Goal: Task Accomplishment & Management: Manage account settings

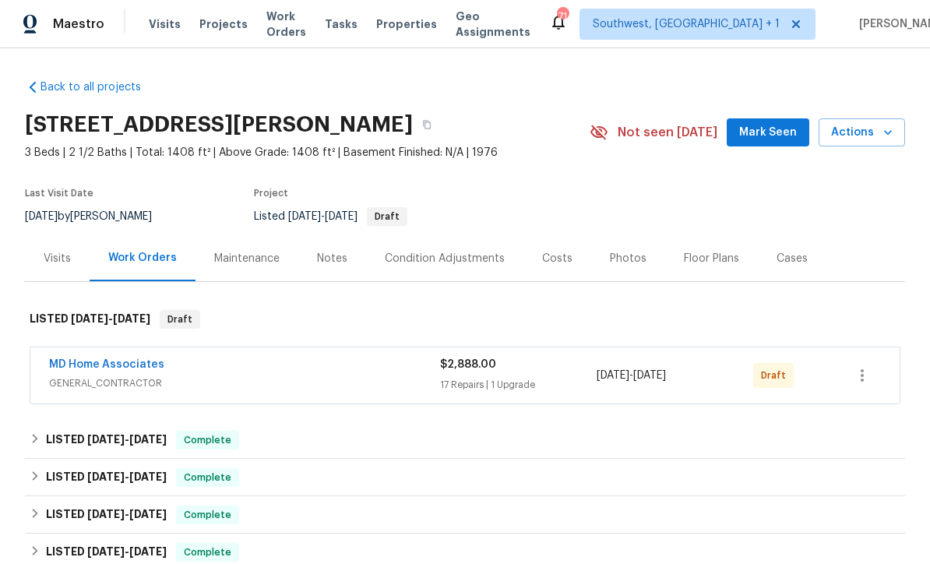
scroll to position [1, 0]
click at [871, 381] on icon "button" at bounding box center [862, 376] width 19 height 19
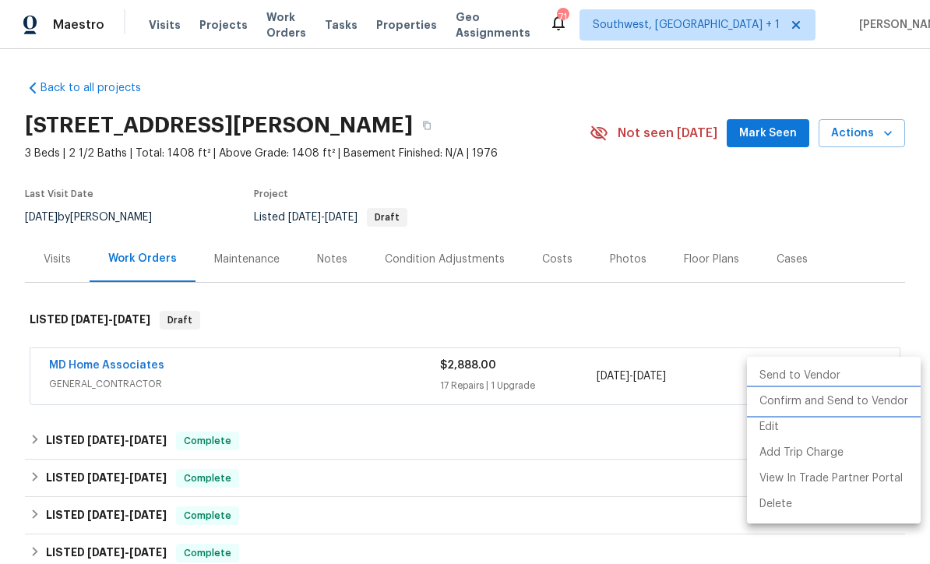
click at [848, 410] on li "Confirm and Send to Vendor" at bounding box center [834, 402] width 174 height 26
click at [878, 213] on div at bounding box center [465, 282] width 930 height 564
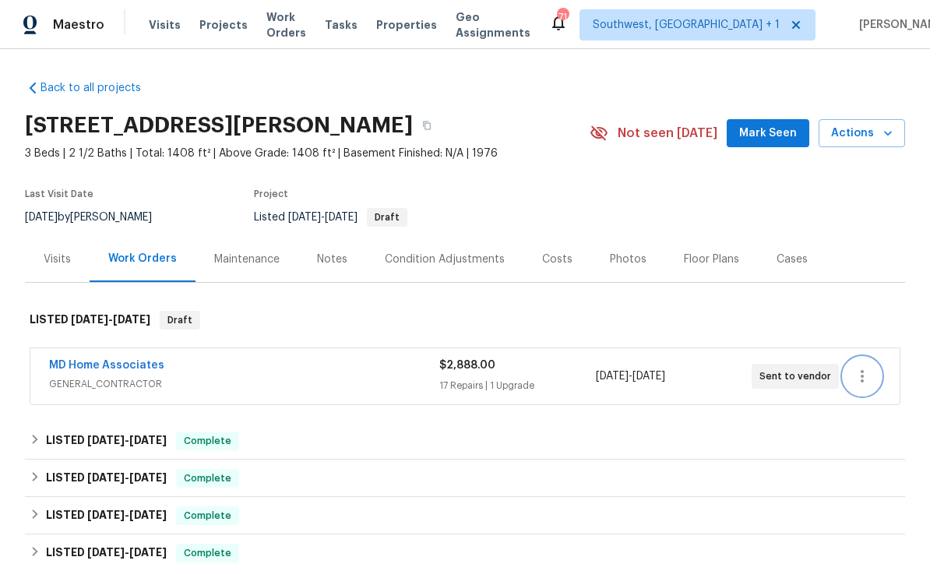
scroll to position [0, 0]
click at [209, 30] on span "Projects" at bounding box center [223, 25] width 48 height 16
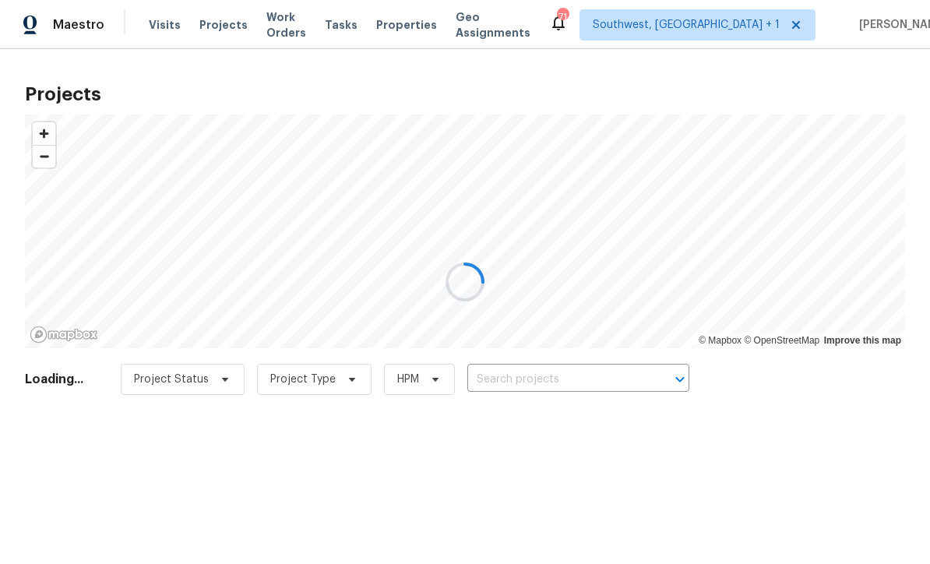
click at [582, 377] on div at bounding box center [465, 282] width 930 height 564
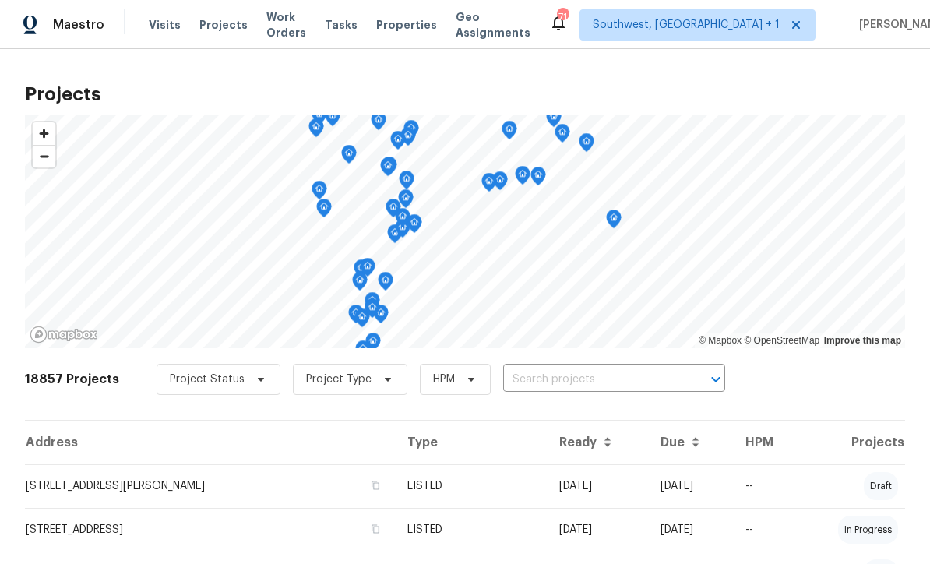
click at [558, 382] on input "text" at bounding box center [592, 380] width 178 height 24
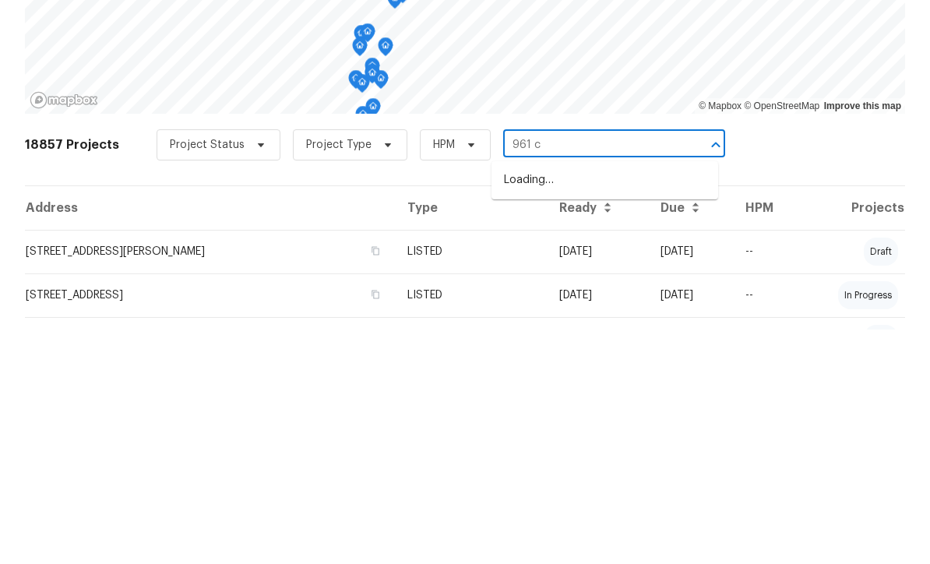
type input "961 ch"
click at [614, 402] on li "961 Charlotte Ave, Sarasota, FL 34237" at bounding box center [604, 415] width 227 height 26
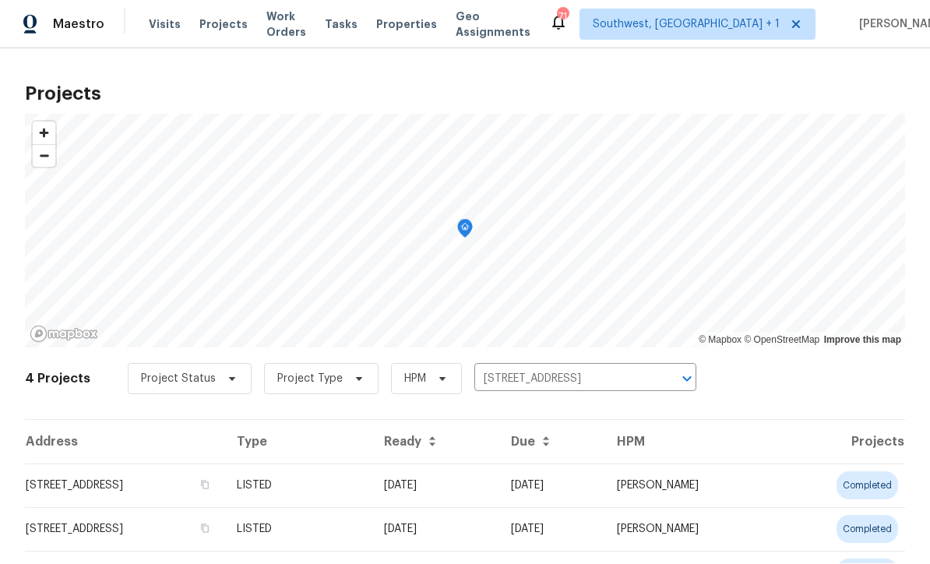
scroll to position [1, 0]
click at [604, 492] on td "08/08/25" at bounding box center [551, 486] width 106 height 44
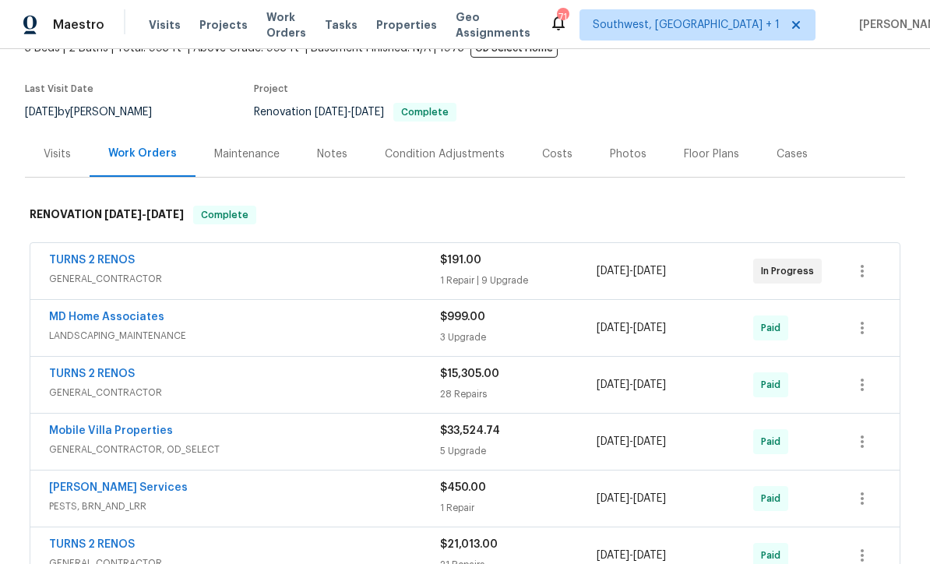
scroll to position [104, 0]
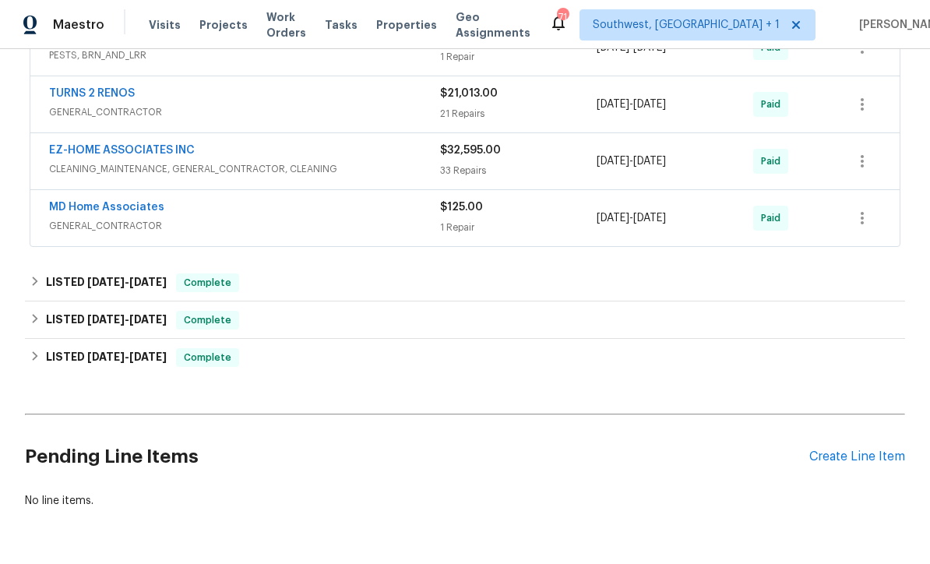
click at [843, 463] on div "Create Line Item" at bounding box center [857, 456] width 96 height 15
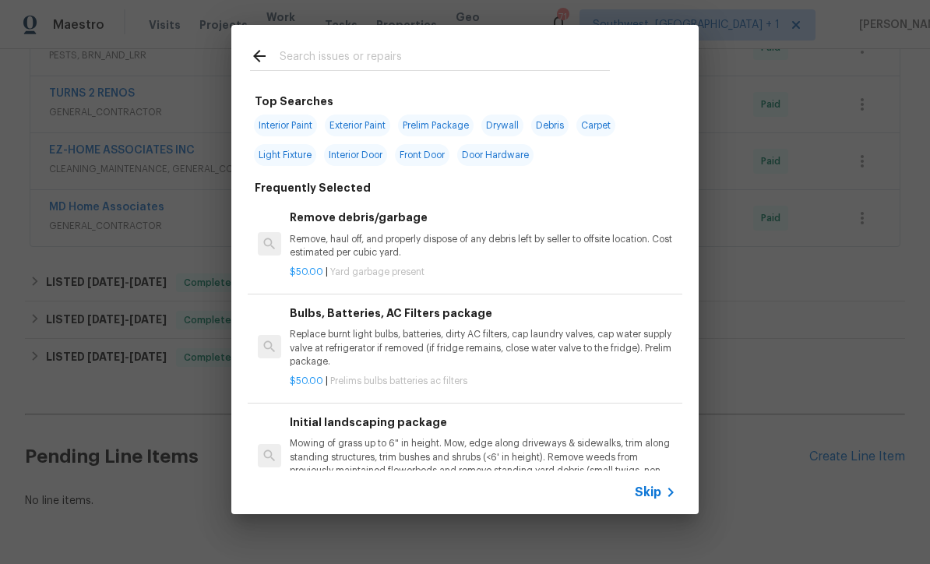
scroll to position [555, 0]
click at [652, 500] on div "Skip" at bounding box center [657, 492] width 45 height 19
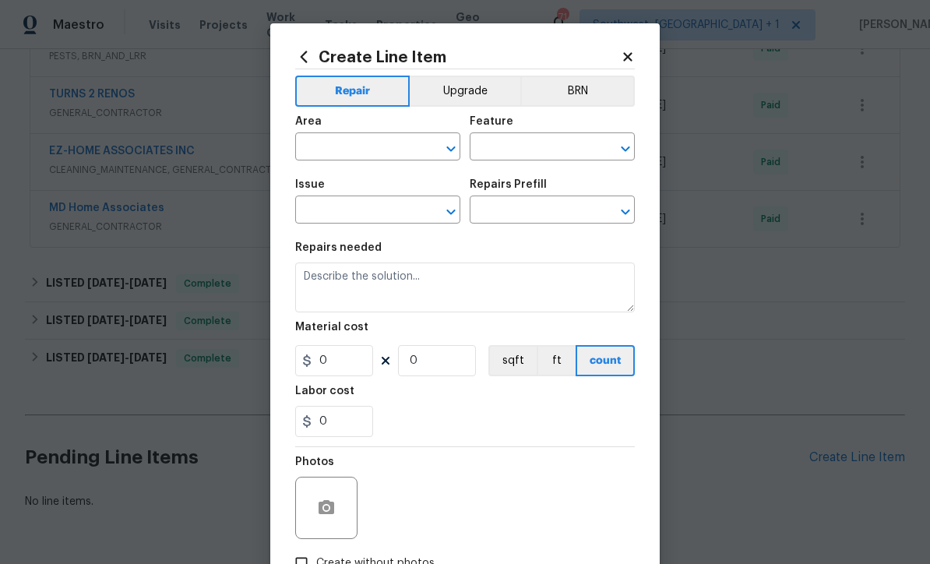
click at [371, 150] on input "text" at bounding box center [355, 148] width 121 height 24
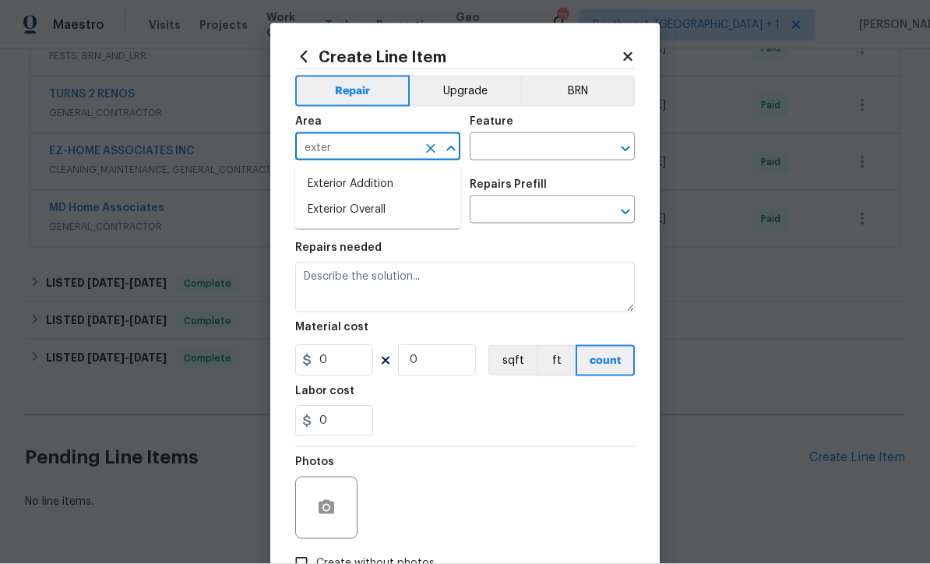
click at [389, 203] on li "Exterior Overall" at bounding box center [377, 210] width 165 height 26
type input "Exterior Overall"
click at [522, 145] on input "text" at bounding box center [530, 148] width 121 height 24
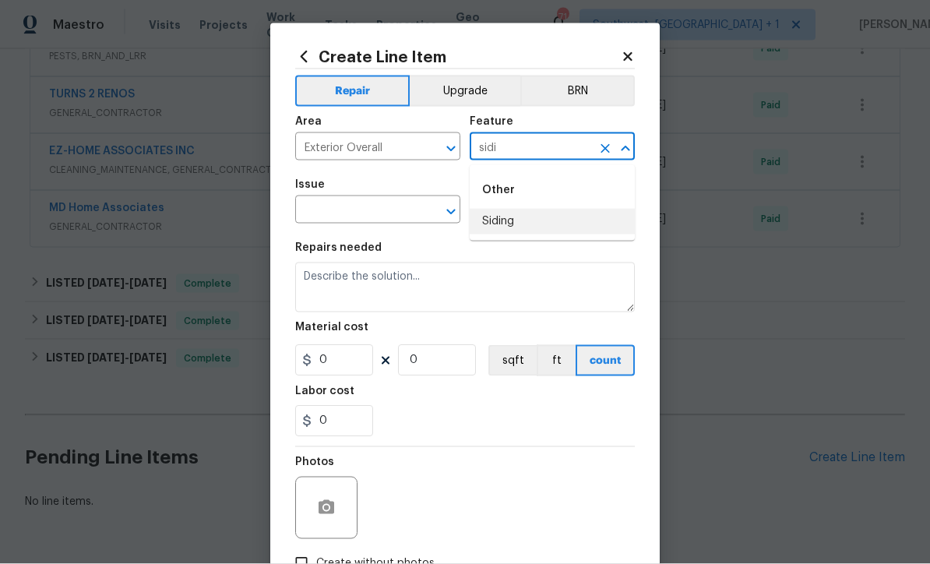
click at [498, 223] on li "Siding" at bounding box center [552, 222] width 165 height 26
type input "Siding"
click at [411, 212] on input "text" at bounding box center [355, 211] width 121 height 24
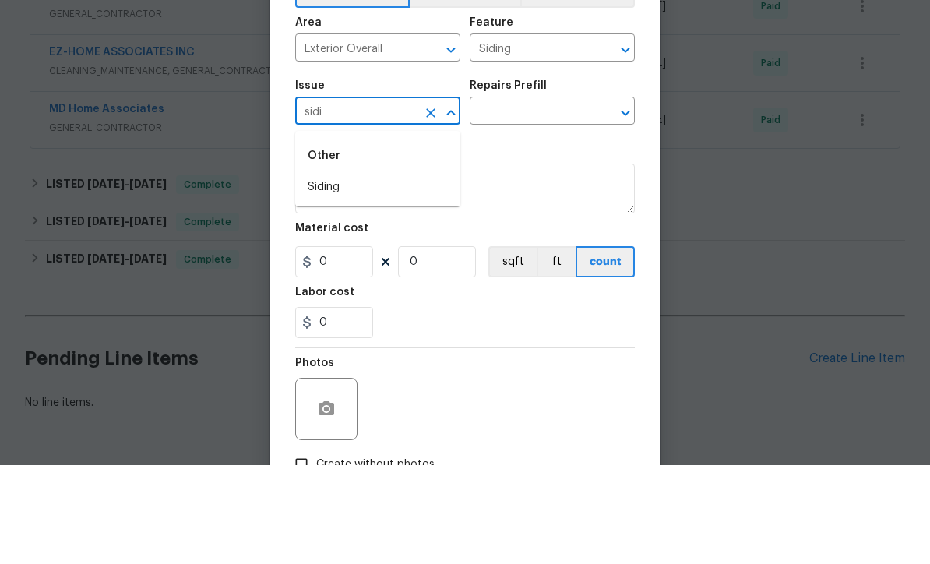
click at [363, 273] on li "Siding" at bounding box center [377, 286] width 165 height 26
click at [542, 199] on input "text" at bounding box center [530, 211] width 121 height 24
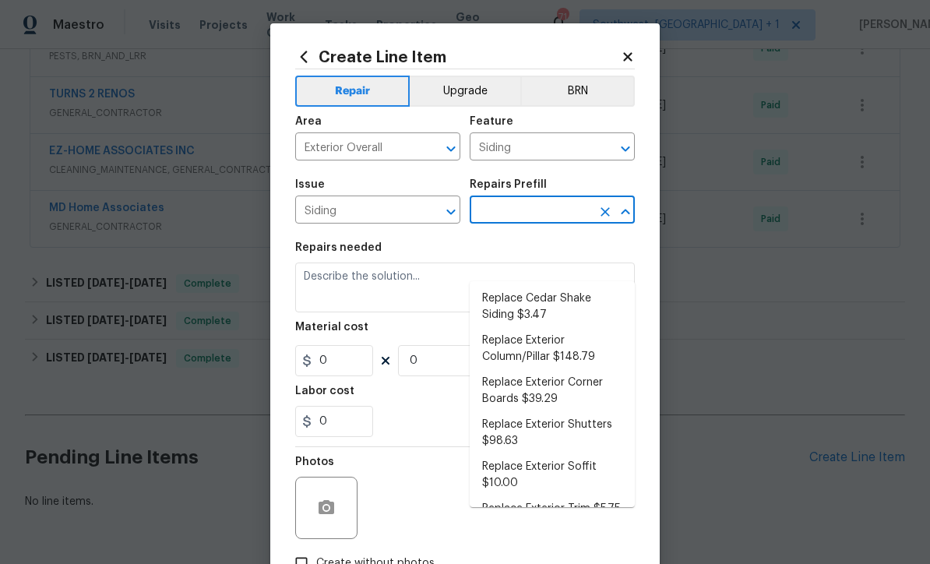
scroll to position [238, 0]
click at [389, 213] on input "Siding" at bounding box center [355, 211] width 121 height 24
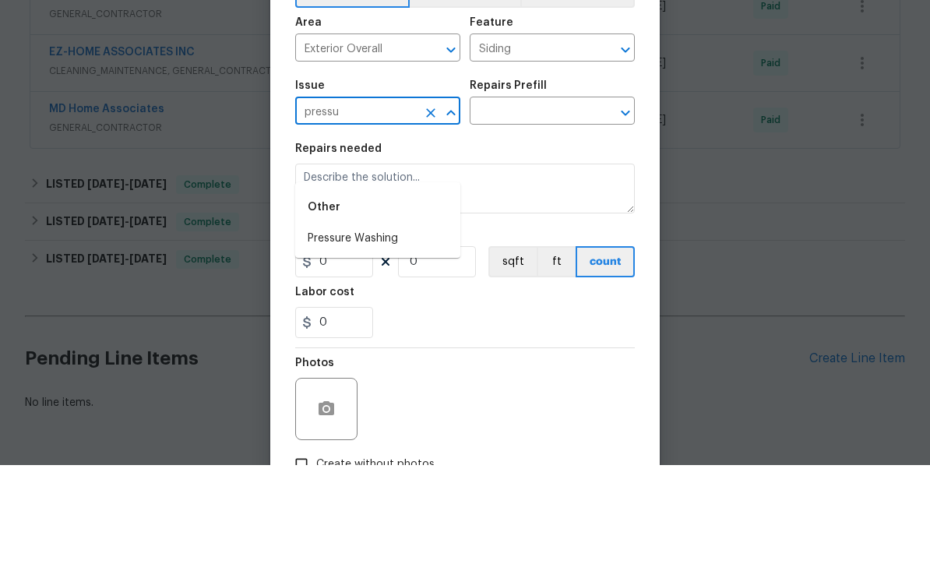
click at [375, 325] on li "Pressure Washing" at bounding box center [377, 338] width 165 height 26
type input "Pressure Washing"
click at [547, 199] on input "text" at bounding box center [530, 211] width 121 height 24
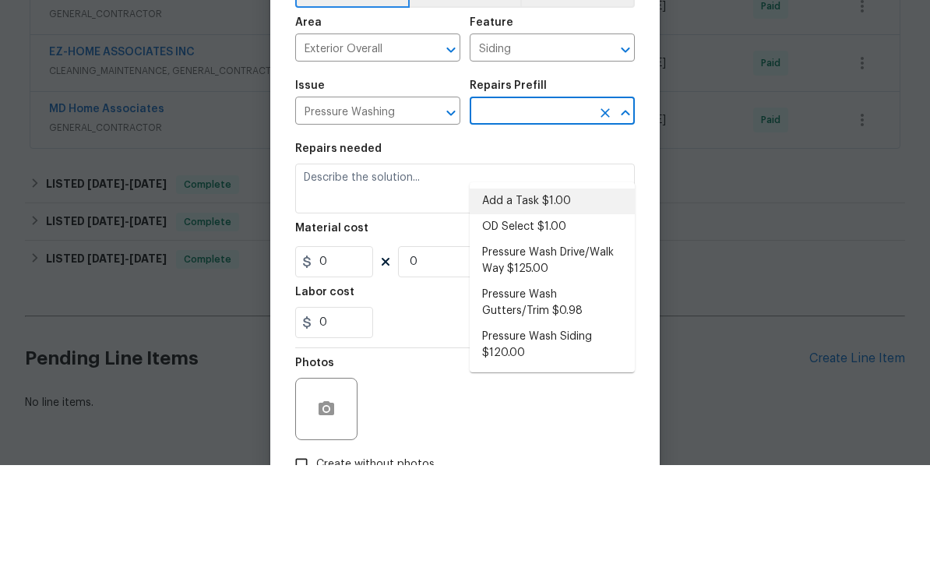
click at [544, 287] on li "Add a Task $1.00" at bounding box center [552, 300] width 165 height 26
type input "Add a Task $1.00"
type textarea "HPM to detail"
type input "1"
type input "Add a Task $1.00"
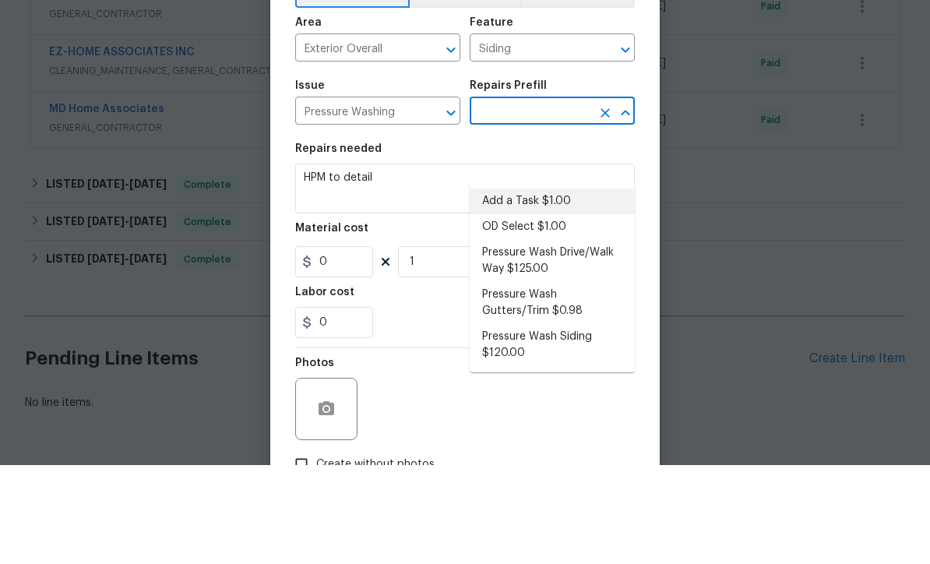
type input "1"
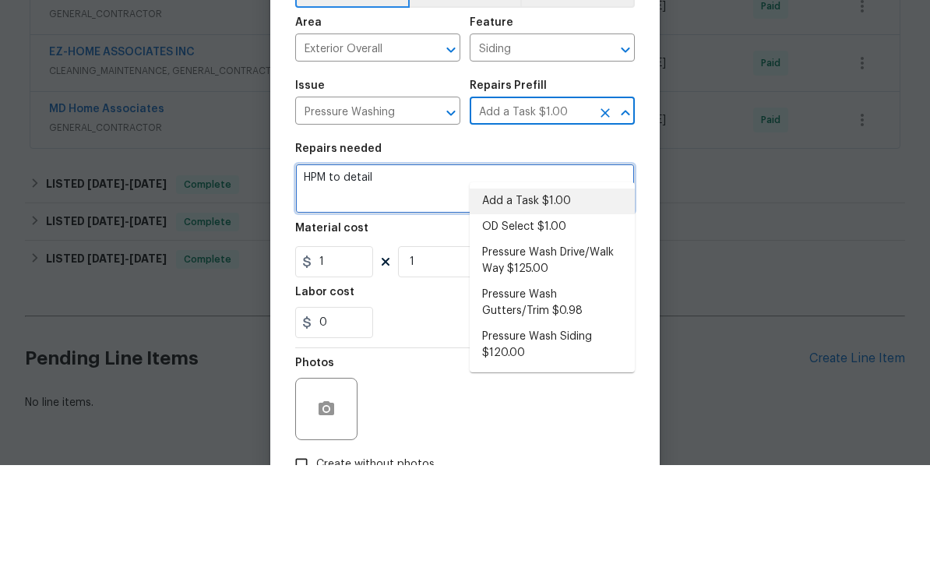
click at [480, 262] on textarea "HPM to detail" at bounding box center [464, 287] width 339 height 50
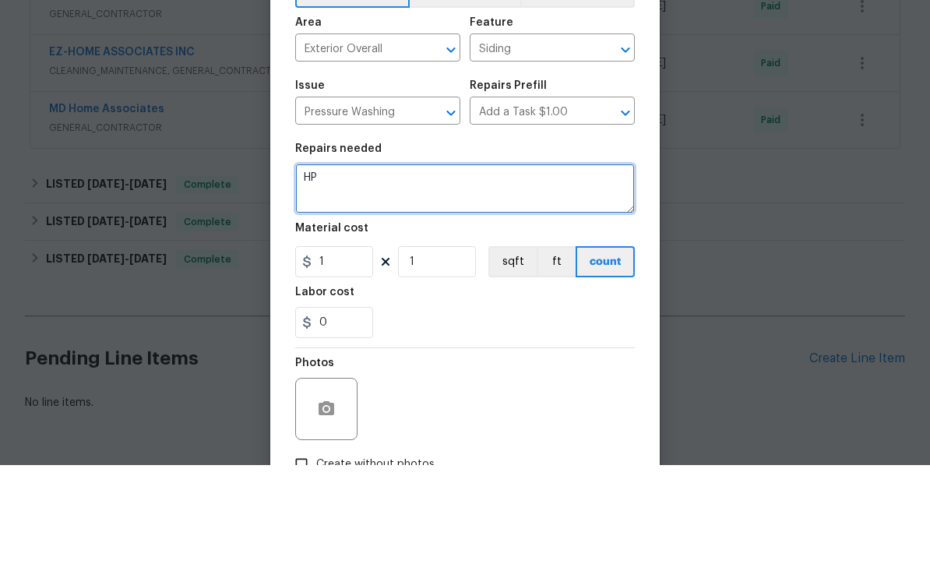
type textarea "H"
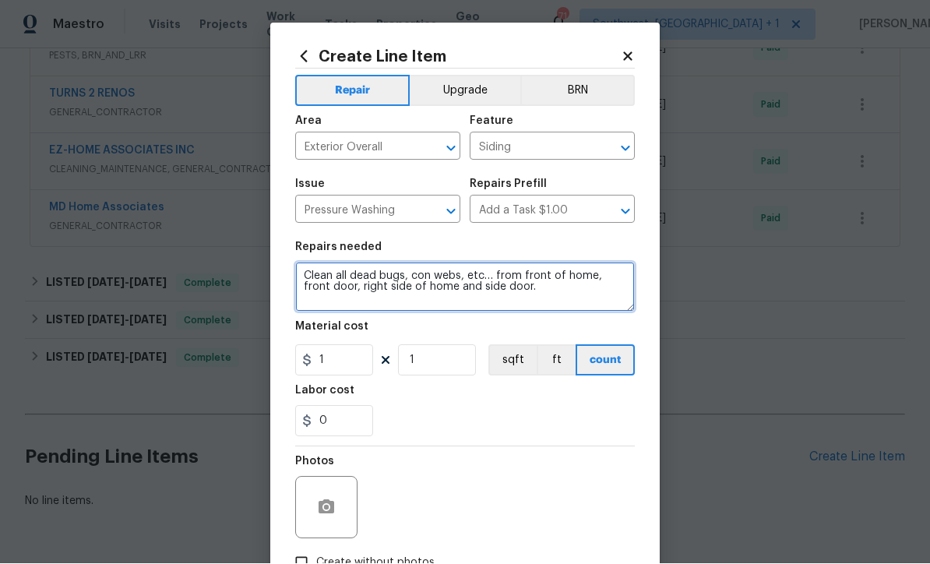
type textarea "Clean all dead bugs, con webs, etc… from front of home, front door, right side …"
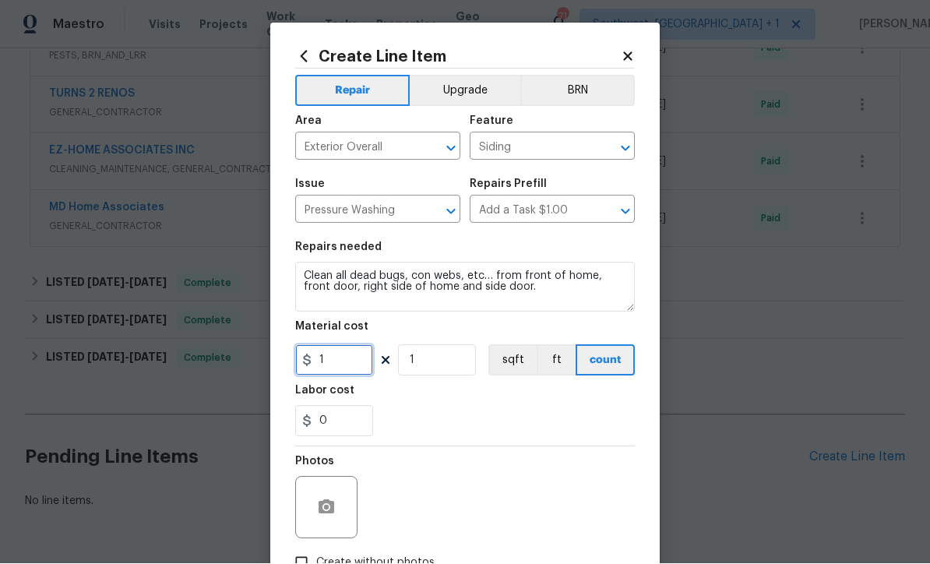
click at [340, 371] on input "1" at bounding box center [334, 360] width 78 height 31
type input "100"
click at [323, 507] on icon "button" at bounding box center [326, 507] width 16 height 14
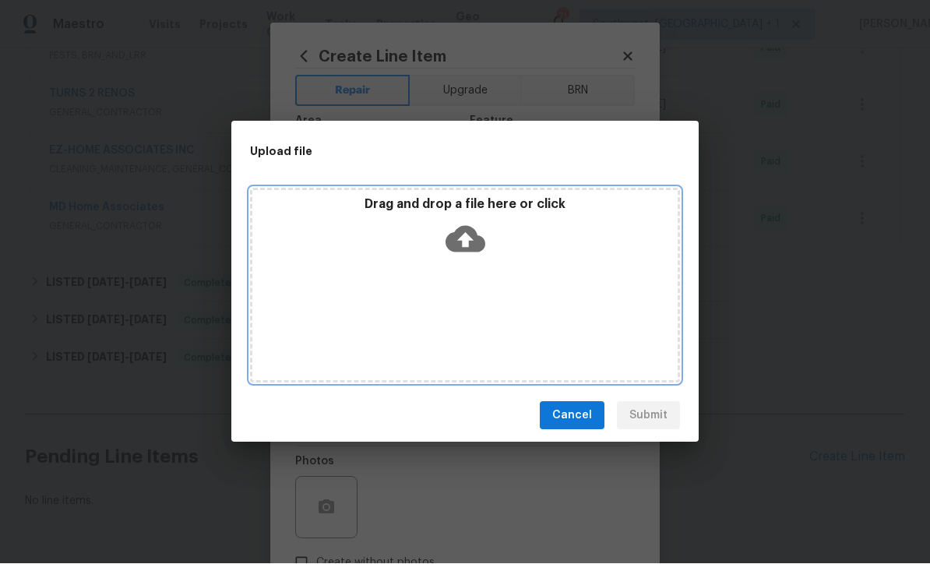
click at [458, 249] on icon at bounding box center [465, 240] width 40 height 26
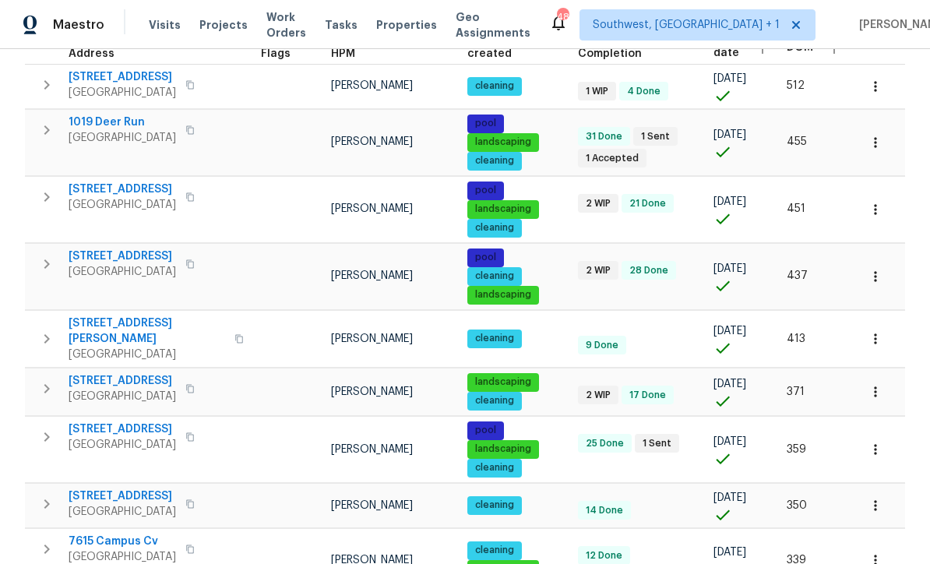
scroll to position [257, 0]
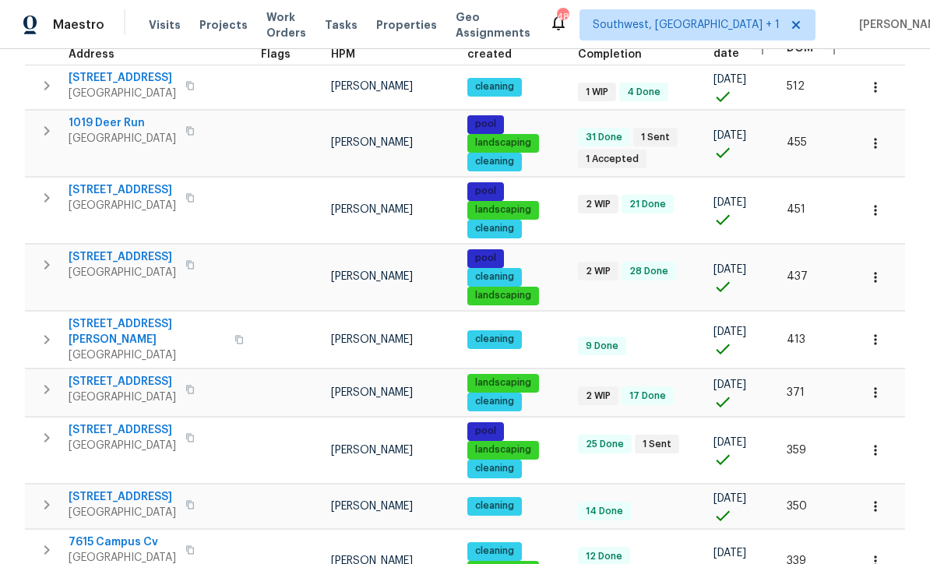
click at [44, 331] on icon "button" at bounding box center [46, 339] width 19 height 19
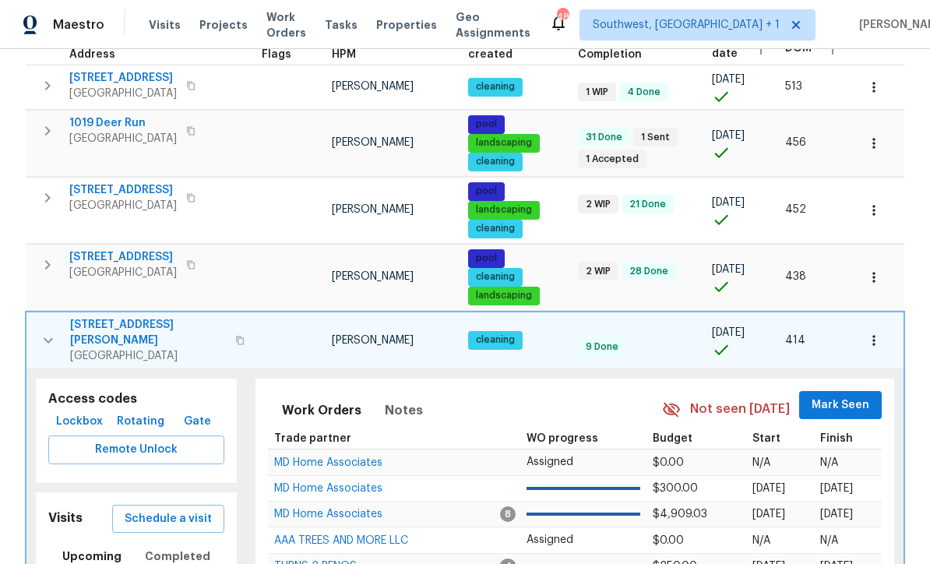
click at [72, 412] on span "Lockbox" at bounding box center [79, 421] width 47 height 19
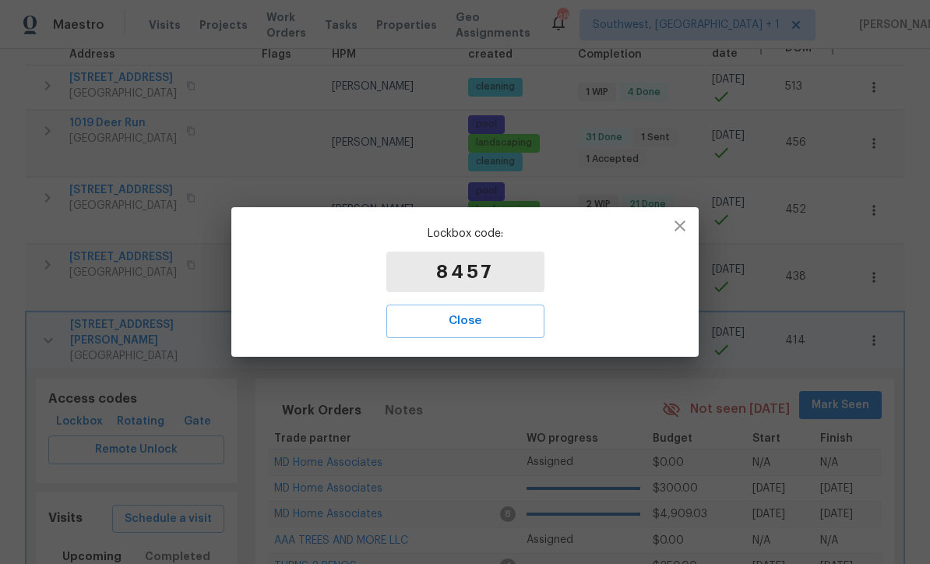
click at [468, 336] on button "Close" at bounding box center [465, 320] width 158 height 33
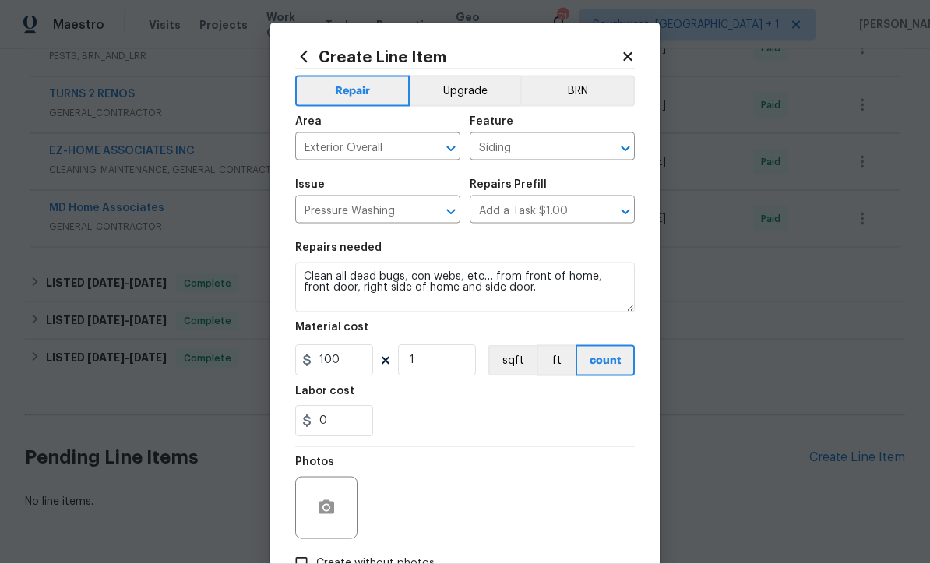
scroll to position [110, 0]
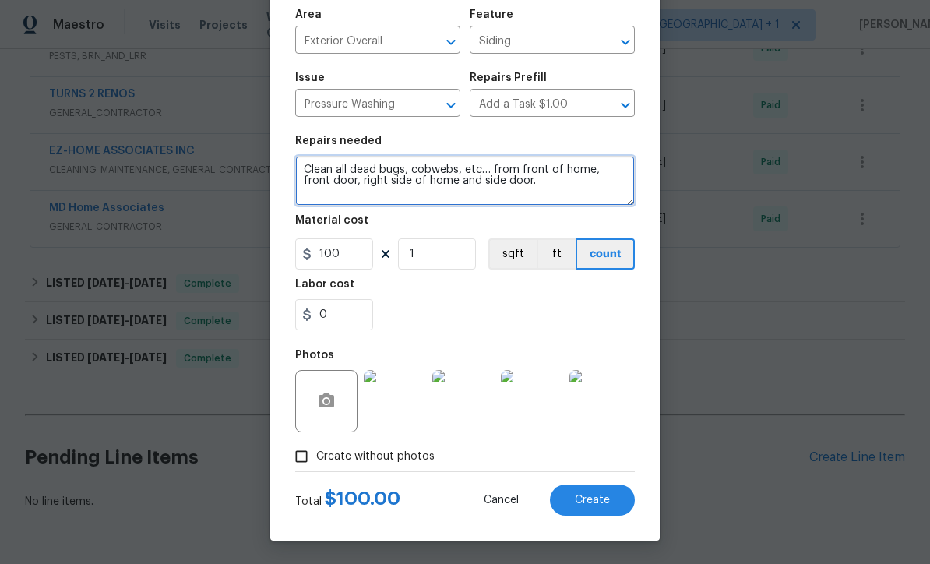
click at [325, 184] on textarea "Clean all dead bugs, cobwebs, etc… from front of home, front door, right side o…" at bounding box center [464, 181] width 339 height 50
type textarea "Clean all dead bugs, cobwebs, etc… from front of home, front door, exterior lig…"
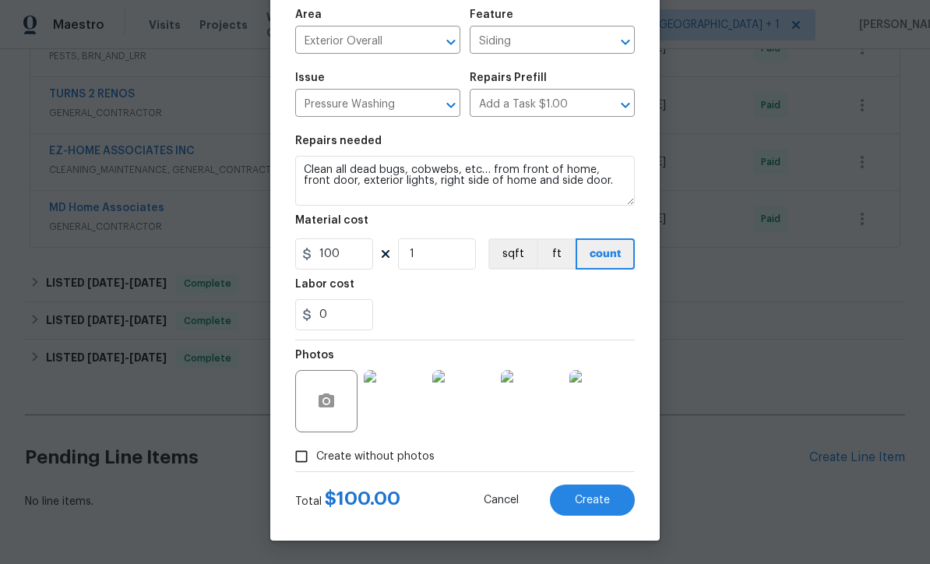
click at [603, 506] on button "Create" at bounding box center [592, 499] width 85 height 31
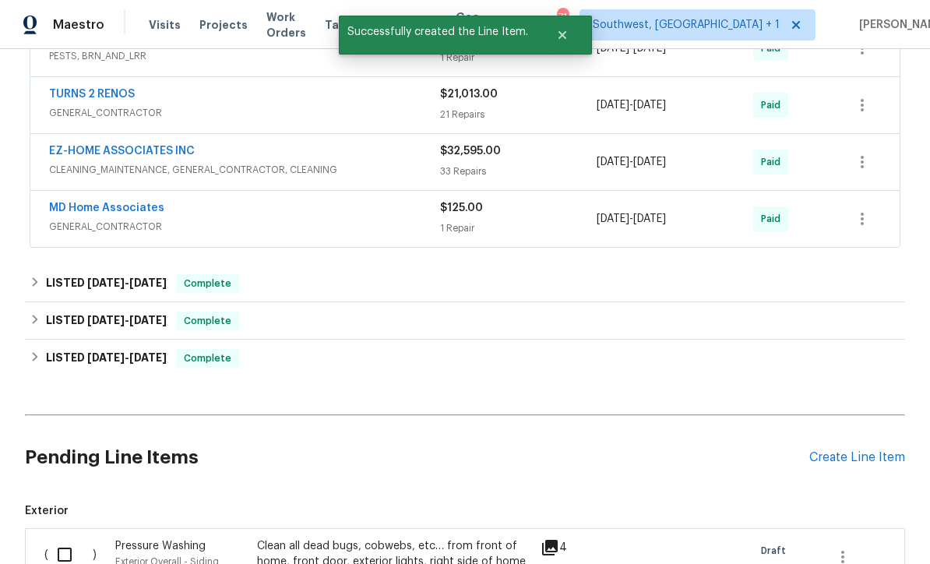
click at [858, 450] on div "Create Line Item" at bounding box center [857, 457] width 96 height 15
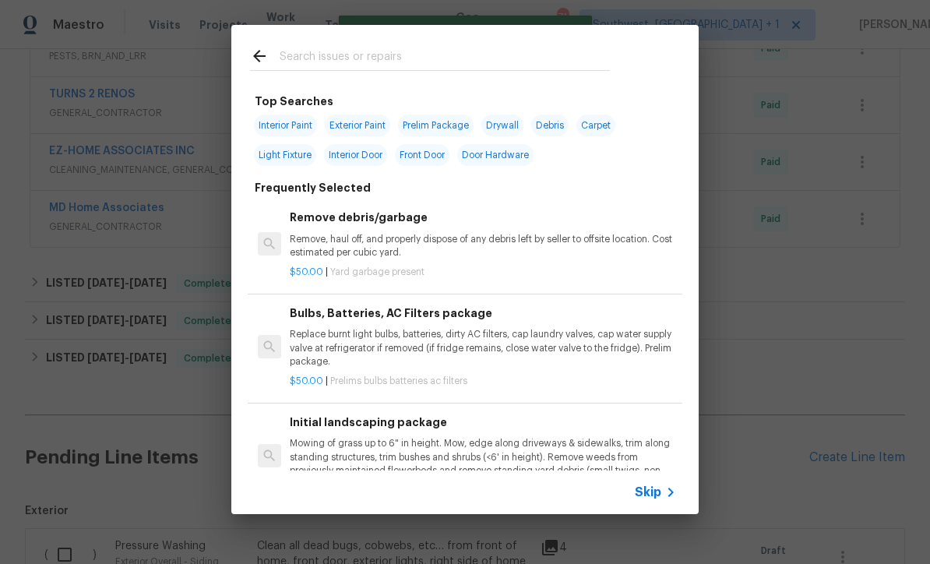
click at [659, 500] on div "Skip" at bounding box center [657, 492] width 45 height 19
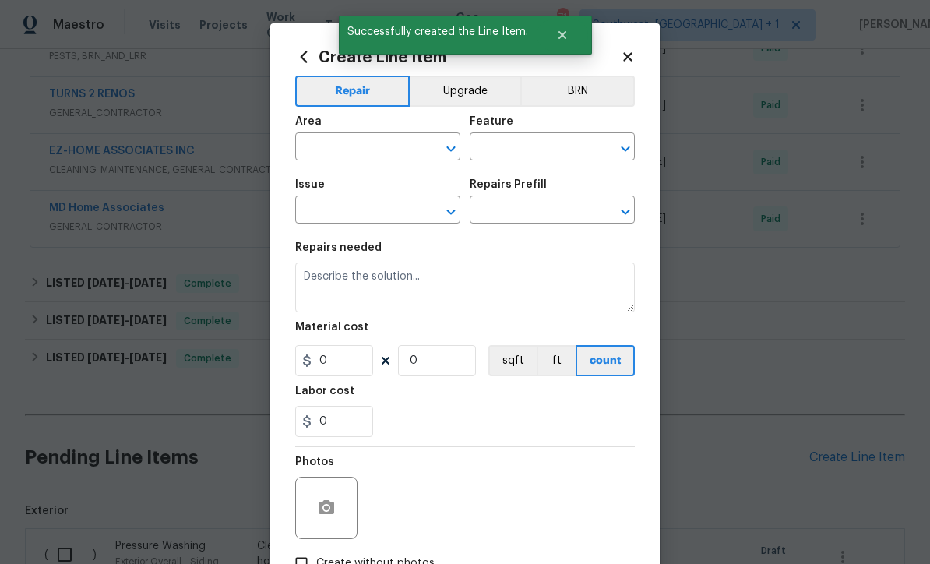
click at [365, 139] on input "text" at bounding box center [355, 148] width 121 height 24
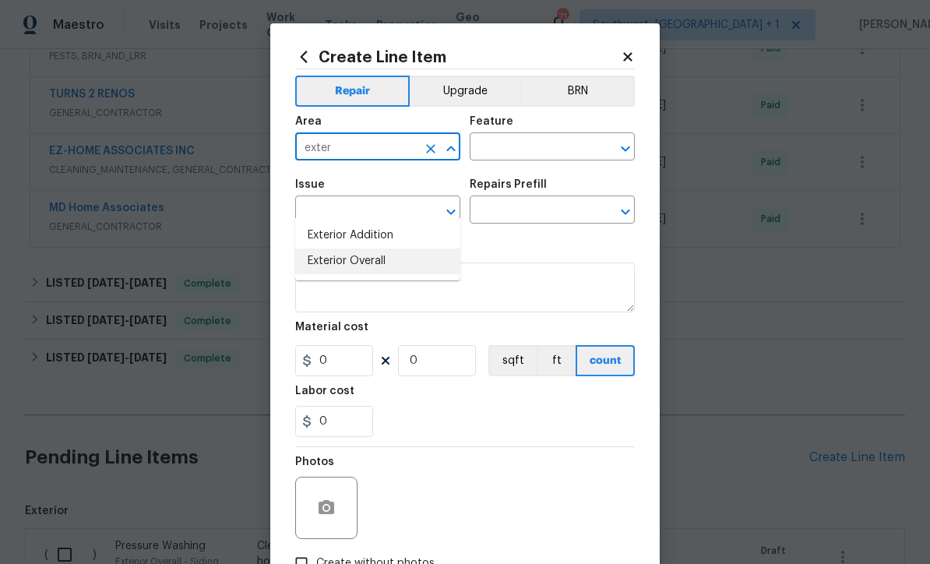
click at [388, 248] on li "Exterior Overall" at bounding box center [377, 261] width 165 height 26
type input "Exterior Overall"
click at [530, 153] on input "text" at bounding box center [530, 148] width 121 height 24
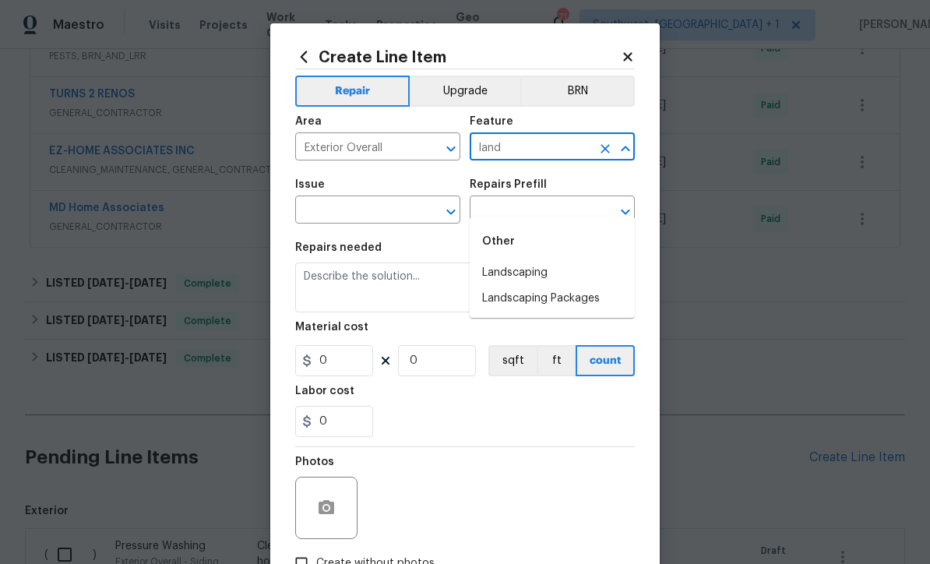
click at [423, 206] on icon "Clear" at bounding box center [431, 212] width 16 height 16
type input "land"
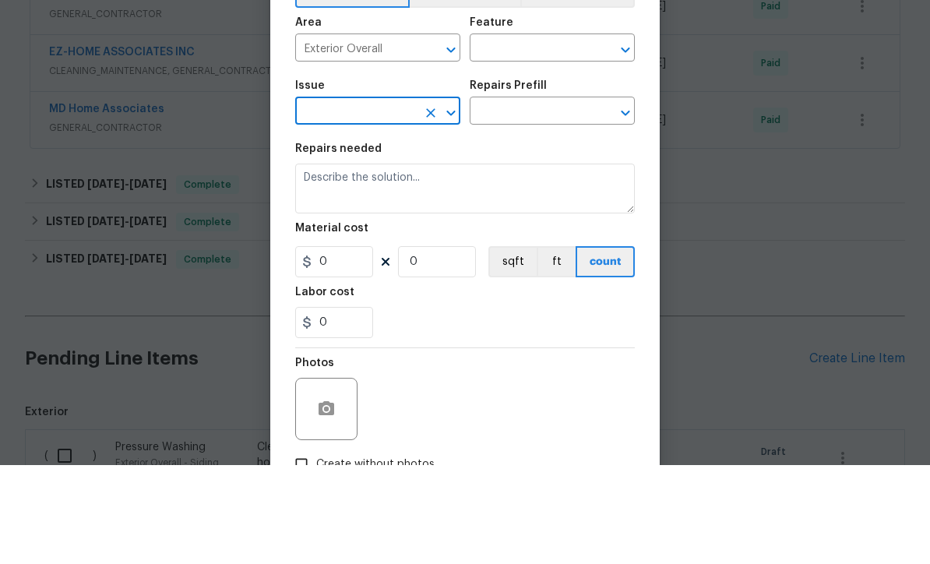
click at [561, 136] on input "text" at bounding box center [530, 148] width 121 height 24
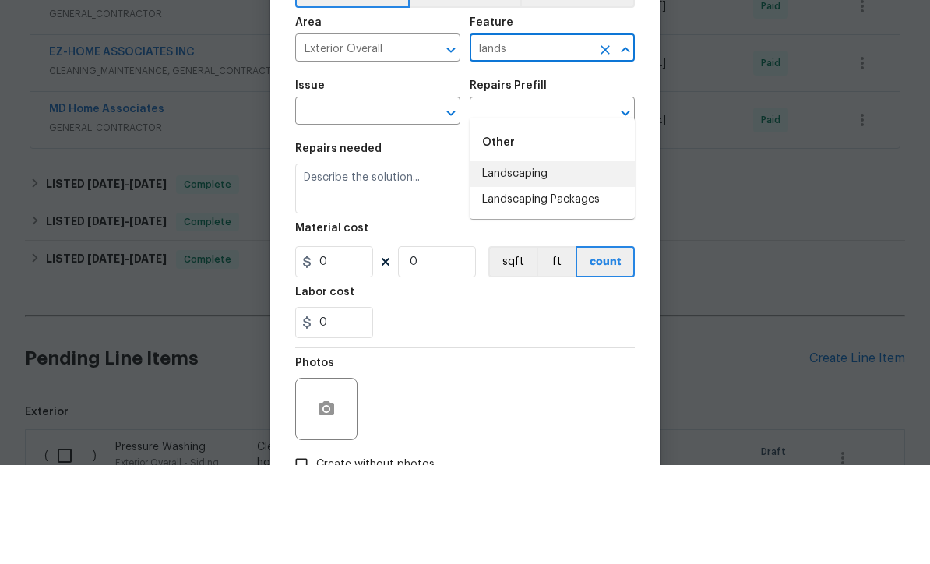
click at [529, 260] on li "Landscaping" at bounding box center [552, 273] width 165 height 26
type input "Landscaping"
click at [403, 199] on input "text" at bounding box center [355, 211] width 121 height 24
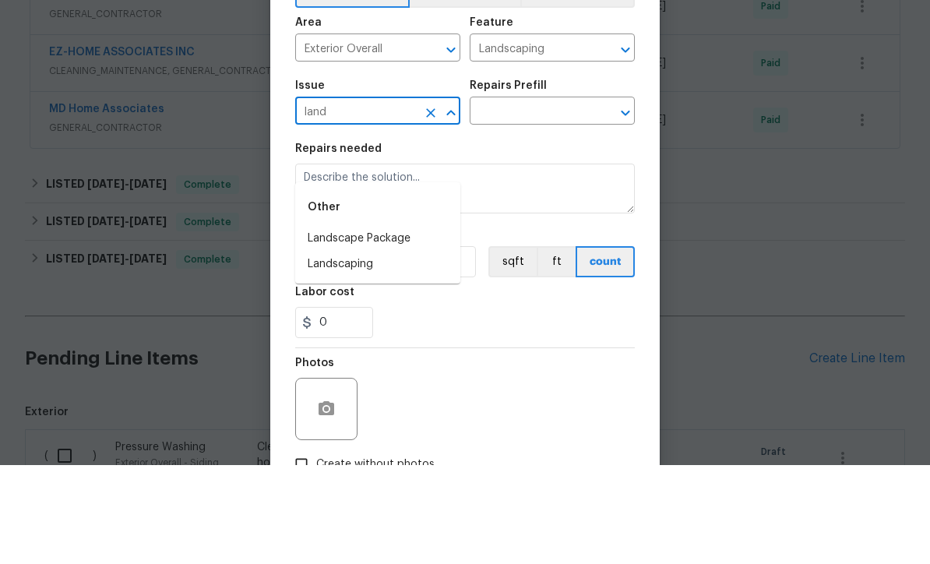
click at [370, 350] on li "Landscaping" at bounding box center [377, 363] width 165 height 26
type input "Landscaping"
click at [547, 199] on input "text" at bounding box center [530, 211] width 121 height 24
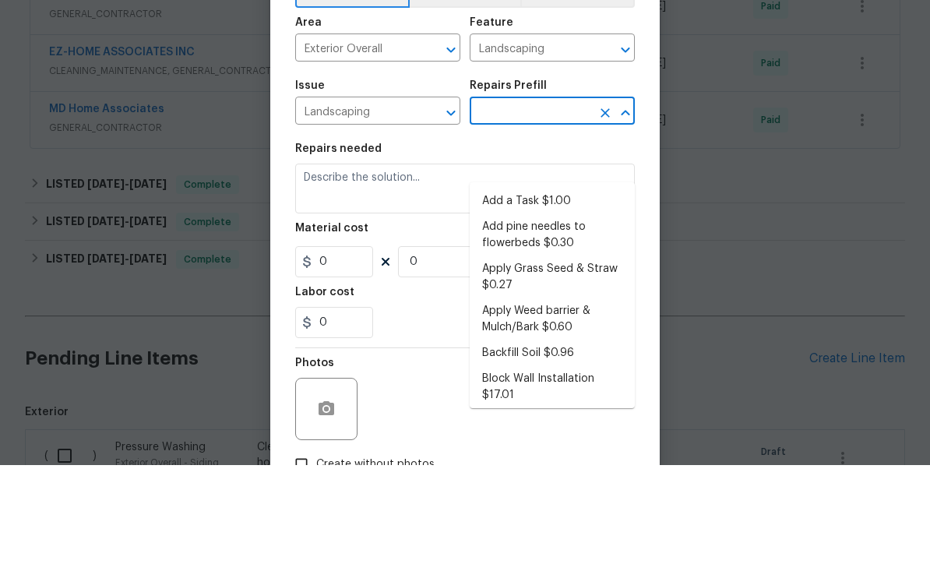
click at [549, 287] on li "Add a Task $1.00" at bounding box center [552, 300] width 165 height 26
type input "Add a Task $1.00"
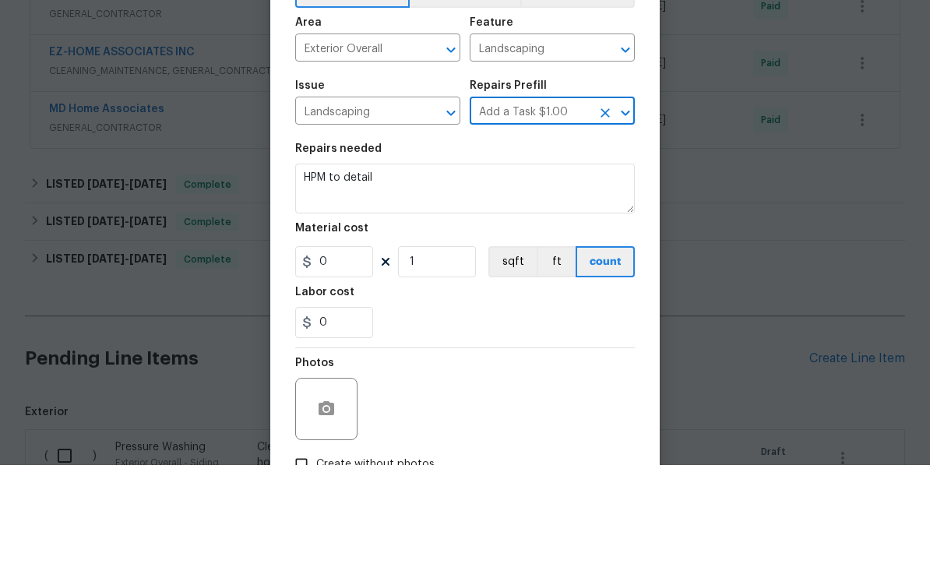
type textarea "HPM to detail"
type input "1"
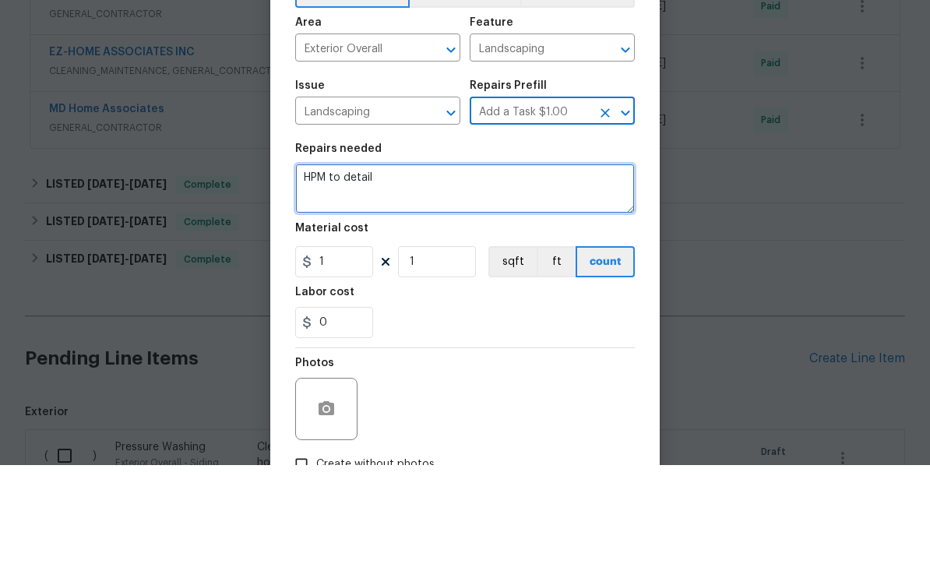
click at [466, 262] on textarea "HPM to detail" at bounding box center [464, 287] width 339 height 50
type textarea "H"
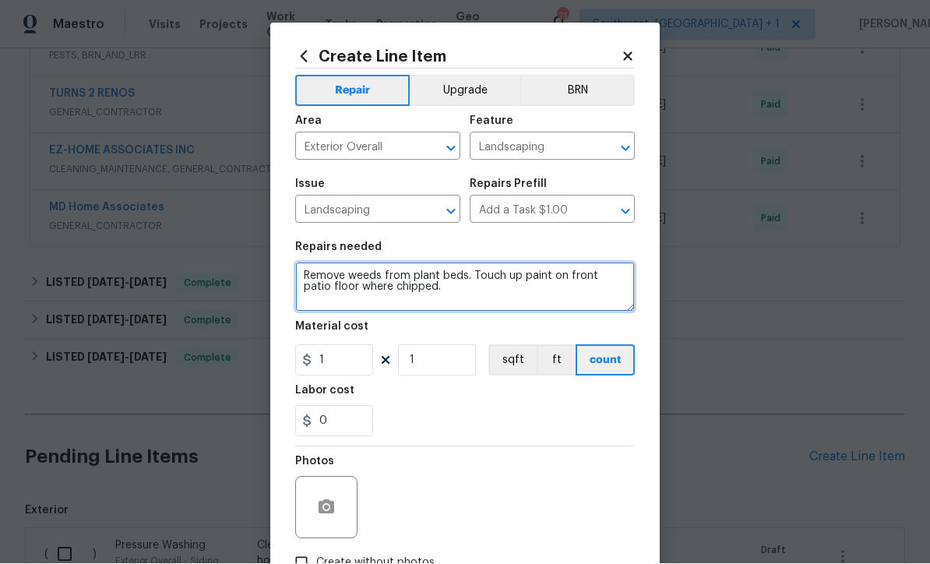
type textarea "Remove weeds from plant beds. Touch up paint on front patio floor where chipped."
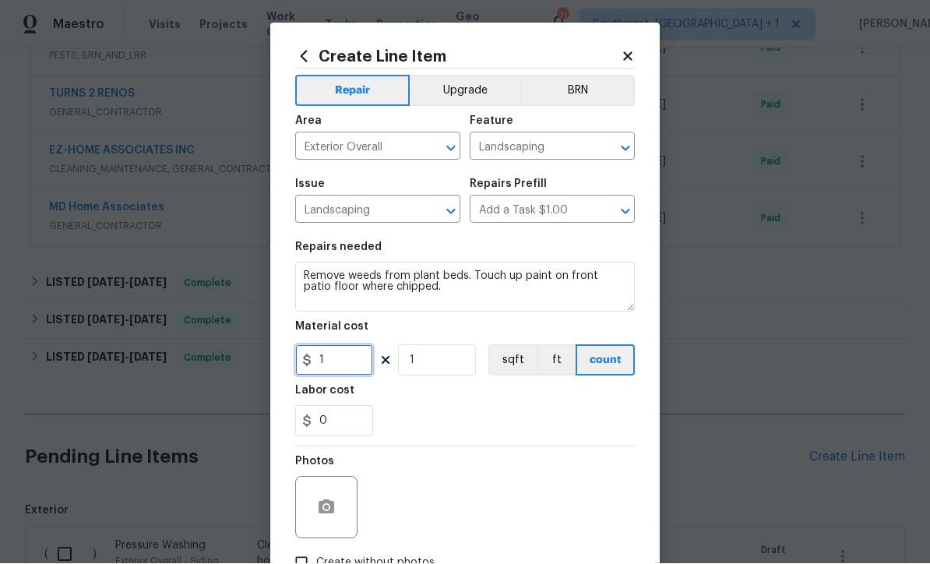
click at [335, 373] on input "1" at bounding box center [334, 360] width 78 height 31
click at [339, 375] on input "150" at bounding box center [334, 360] width 78 height 31
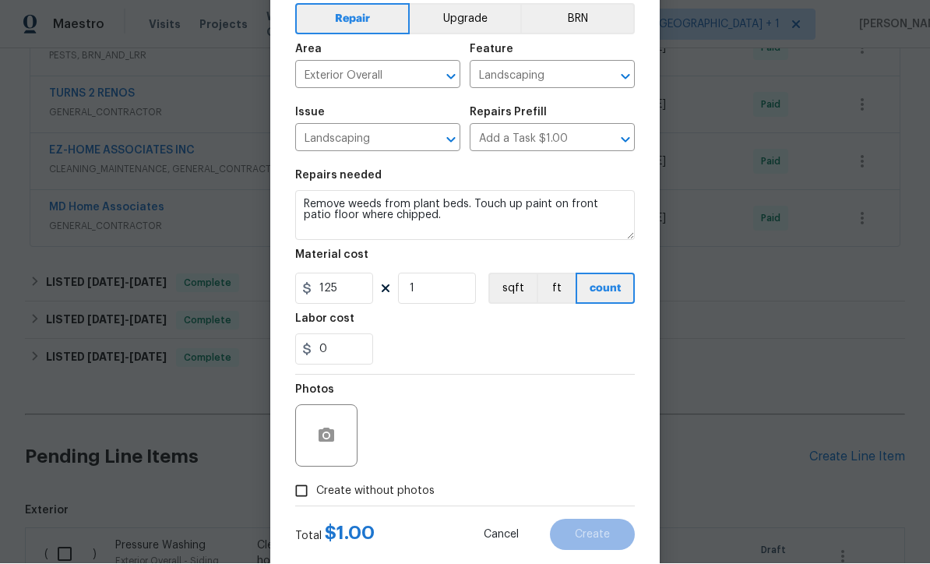
scroll to position [71, 0]
type input "125"
click at [332, 443] on icon "button" at bounding box center [326, 436] width 16 height 14
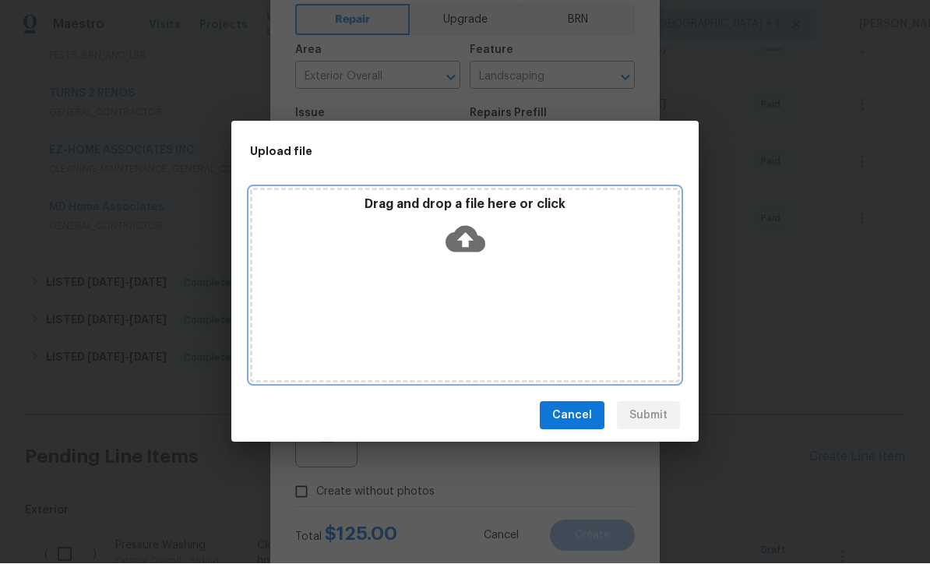
click at [459, 247] on icon at bounding box center [465, 240] width 40 height 26
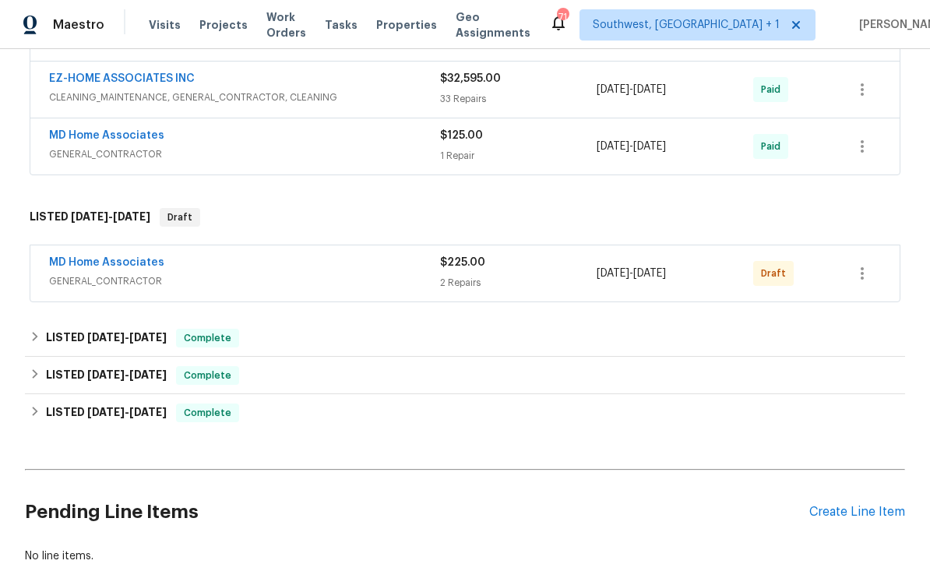
scroll to position [629, 0]
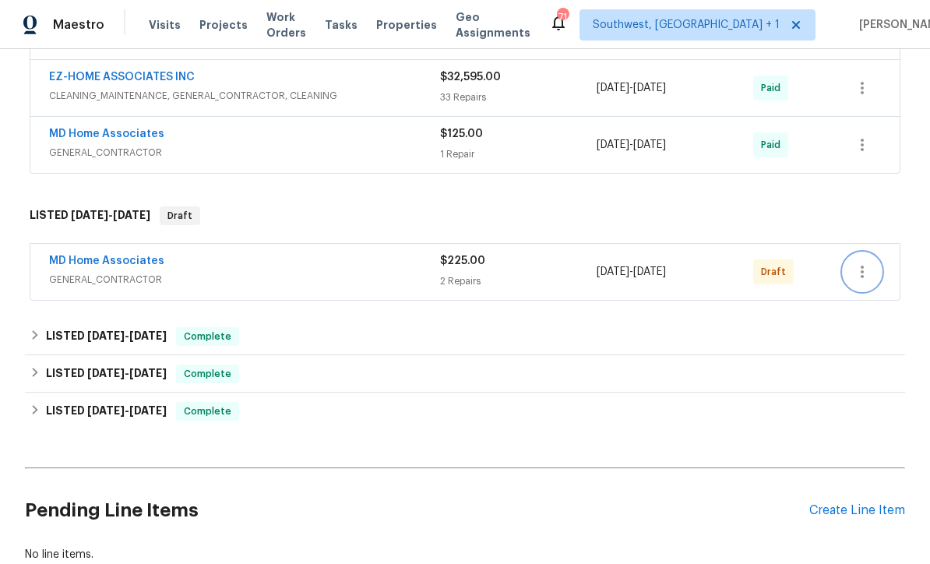
click at [863, 271] on icon "button" at bounding box center [861, 272] width 3 height 12
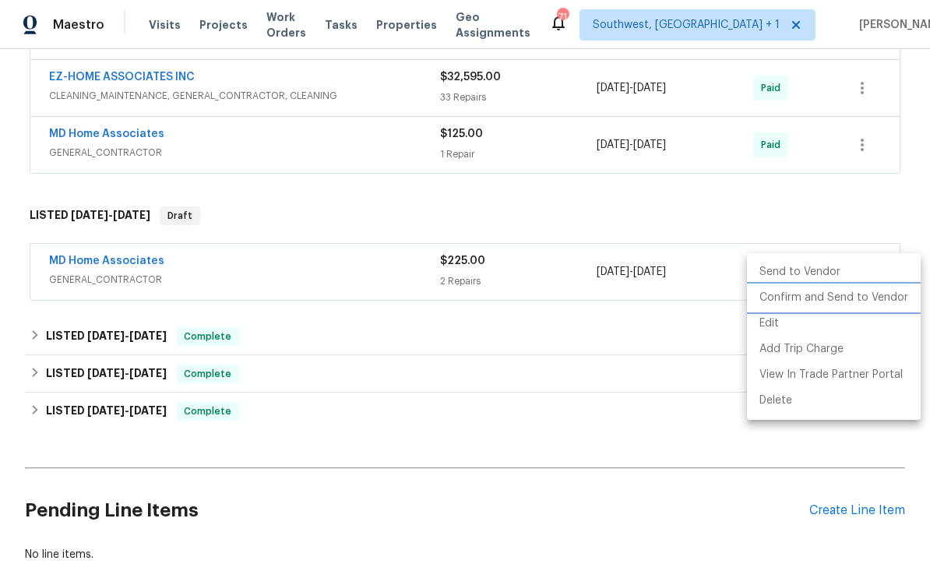
click at [854, 293] on li "Confirm and Send to Vendor" at bounding box center [834, 298] width 174 height 26
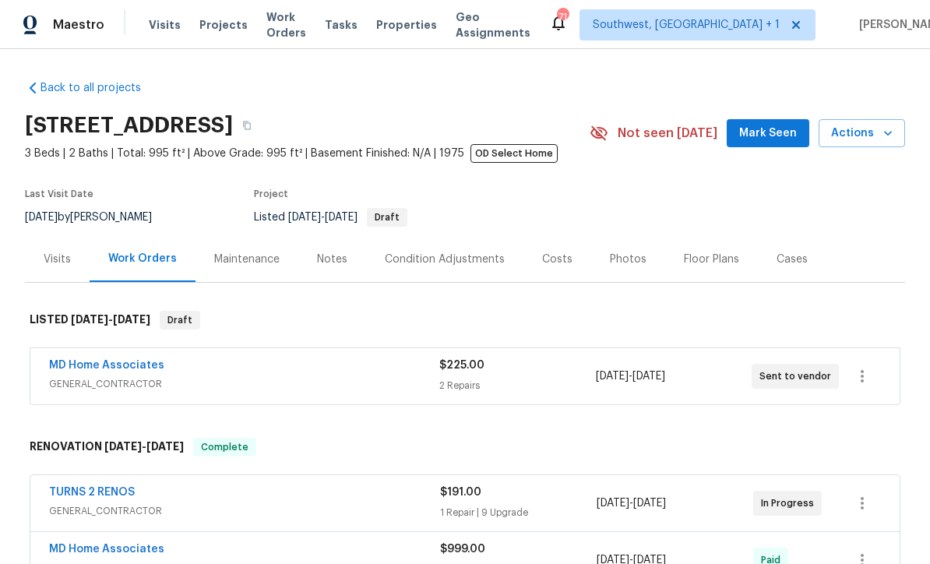
scroll to position [0, 0]
click at [292, 27] on span "Work Orders" at bounding box center [286, 24] width 40 height 31
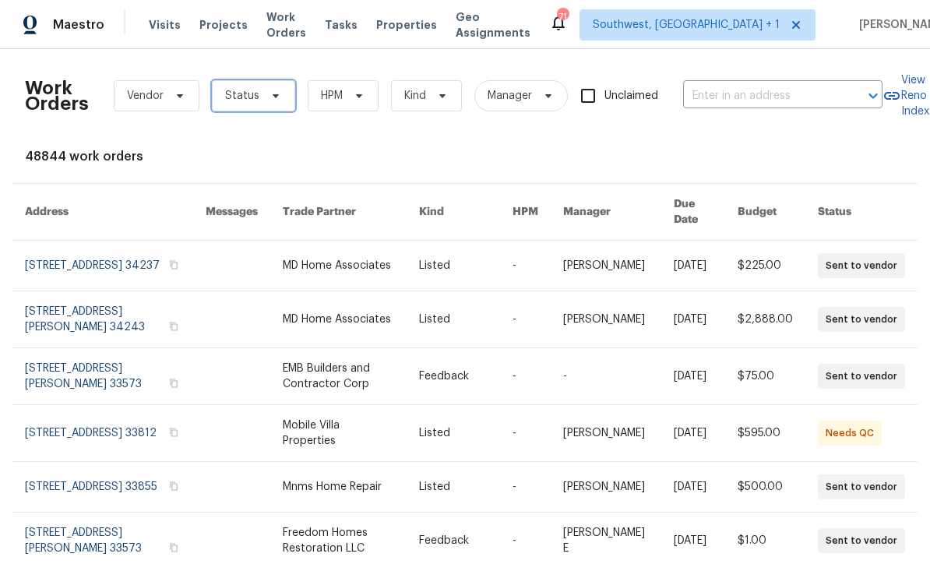
click at [265, 97] on span at bounding box center [273, 96] width 17 height 12
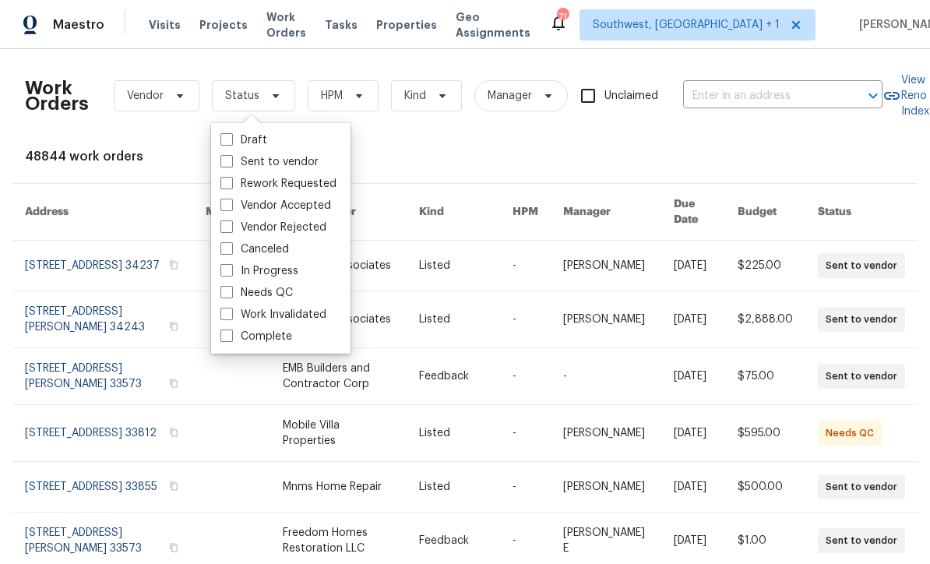
click at [233, 144] on label "Draft" at bounding box center [243, 140] width 47 height 16
click at [230, 142] on input "Draft" at bounding box center [225, 137] width 10 height 10
checkbox input "true"
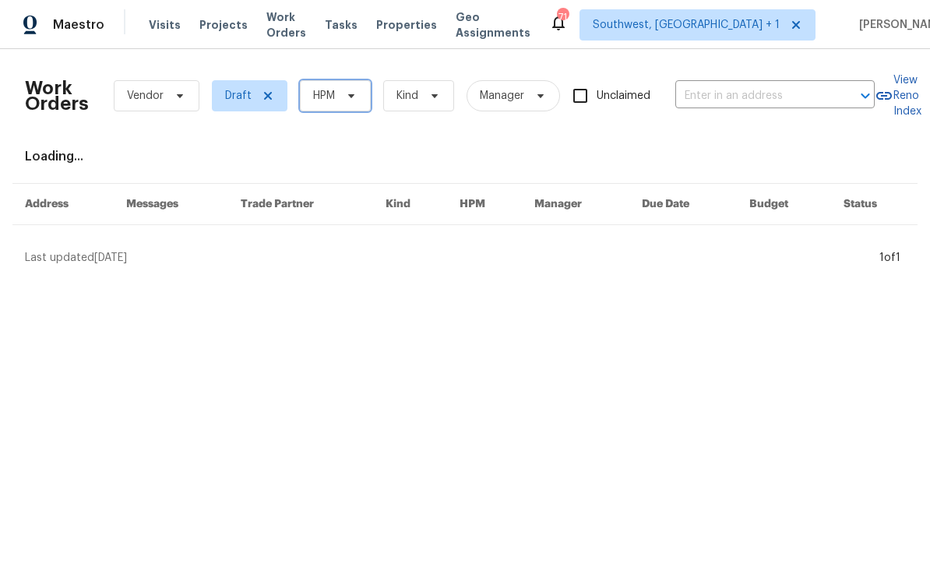
click at [346, 102] on span "HPM" at bounding box center [335, 95] width 71 height 31
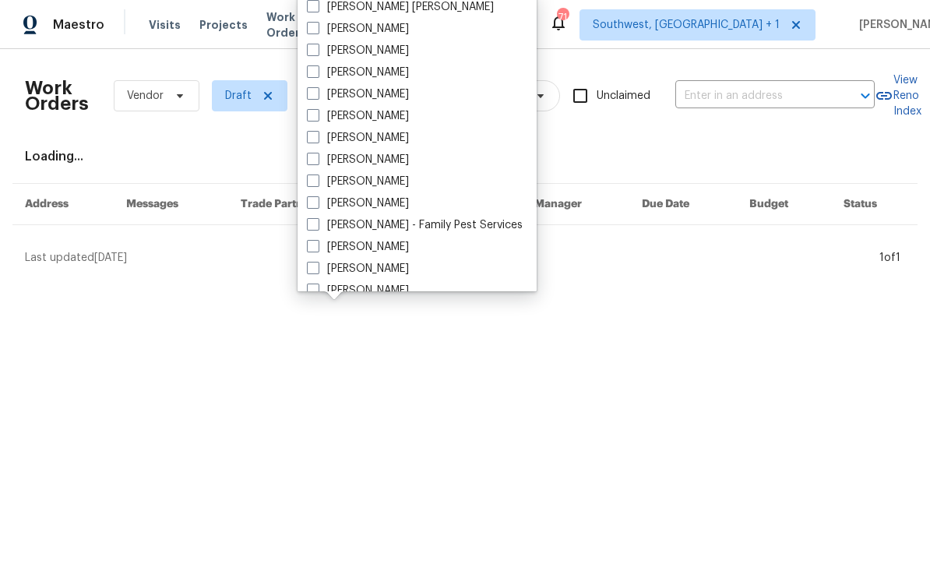
scroll to position [154, 0]
click at [318, 163] on span at bounding box center [313, 159] width 12 height 12
click at [317, 163] on input "[PERSON_NAME]" at bounding box center [312, 158] width 10 height 10
checkbox input "true"
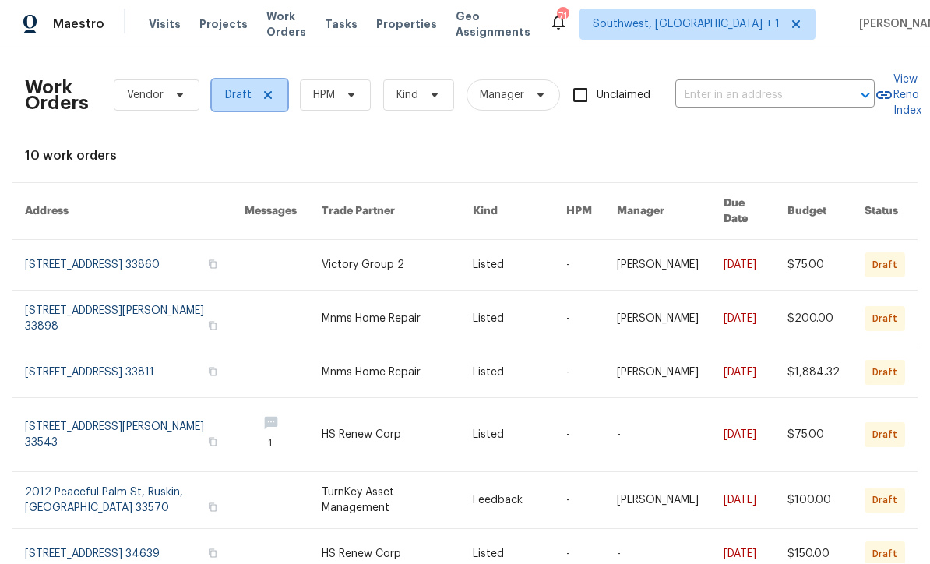
click at [269, 94] on icon at bounding box center [268, 96] width 12 height 12
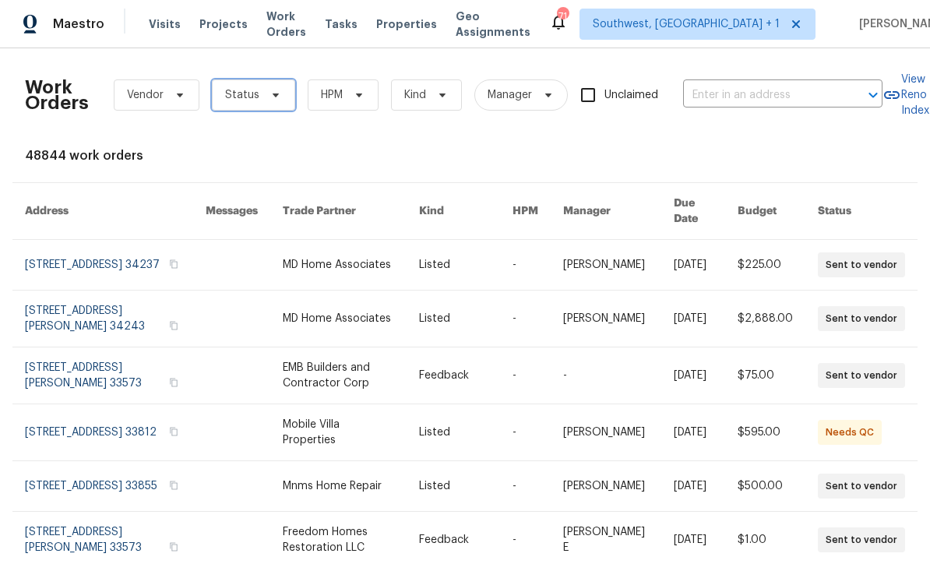
scroll to position [1, 0]
click at [265, 99] on span at bounding box center [273, 96] width 17 height 12
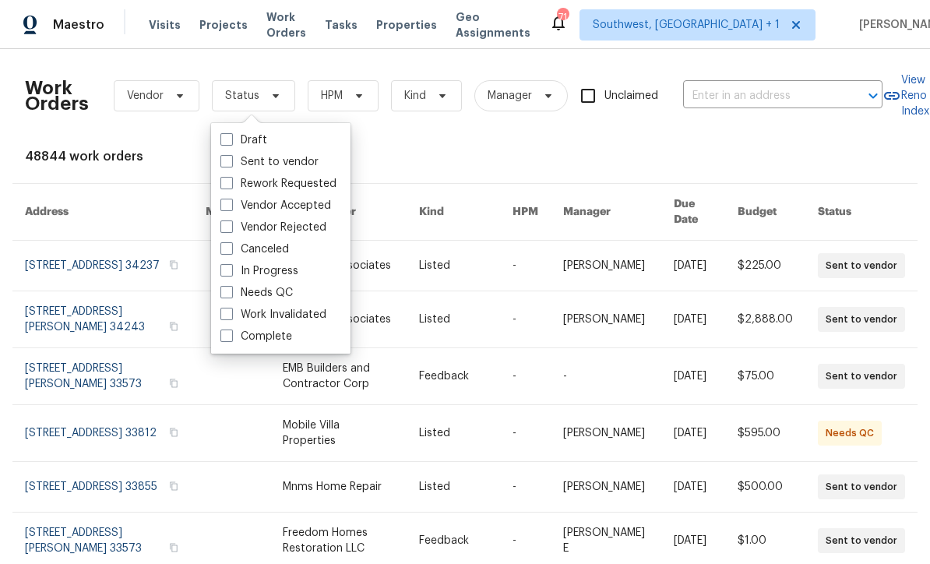
click at [231, 289] on span at bounding box center [226, 292] width 12 height 12
click at [230, 289] on input "Needs QC" at bounding box center [225, 290] width 10 height 10
checkbox input "true"
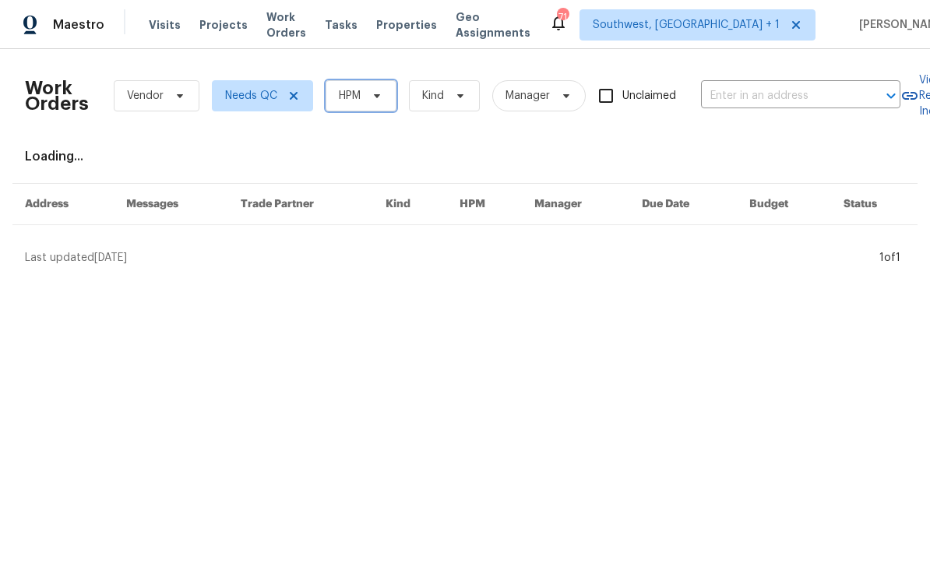
click at [375, 92] on icon at bounding box center [377, 96] width 12 height 12
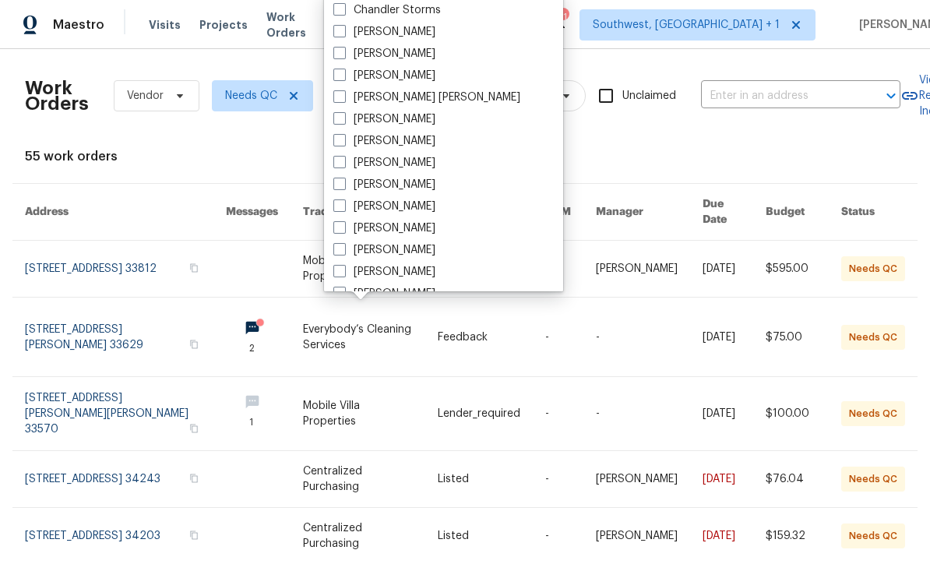
scroll to position [97, 0]
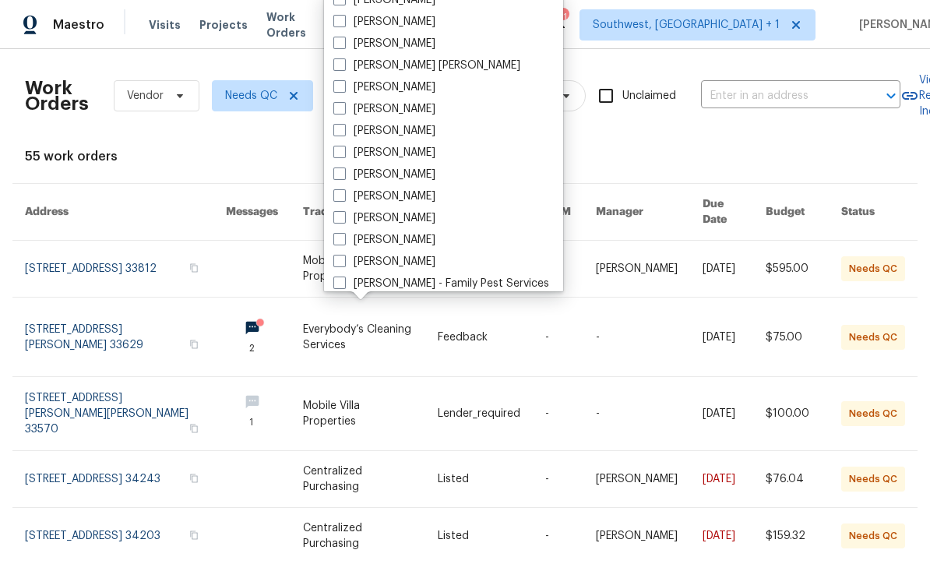
click at [342, 219] on span at bounding box center [339, 217] width 12 height 12
click at [342, 219] on input "[PERSON_NAME]" at bounding box center [338, 215] width 10 height 10
checkbox input "true"
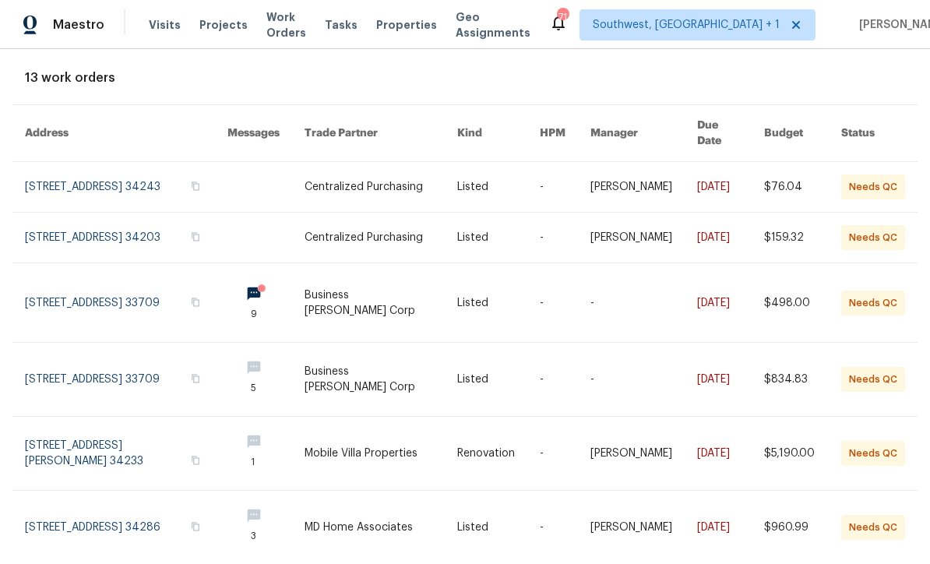
scroll to position [80, 0]
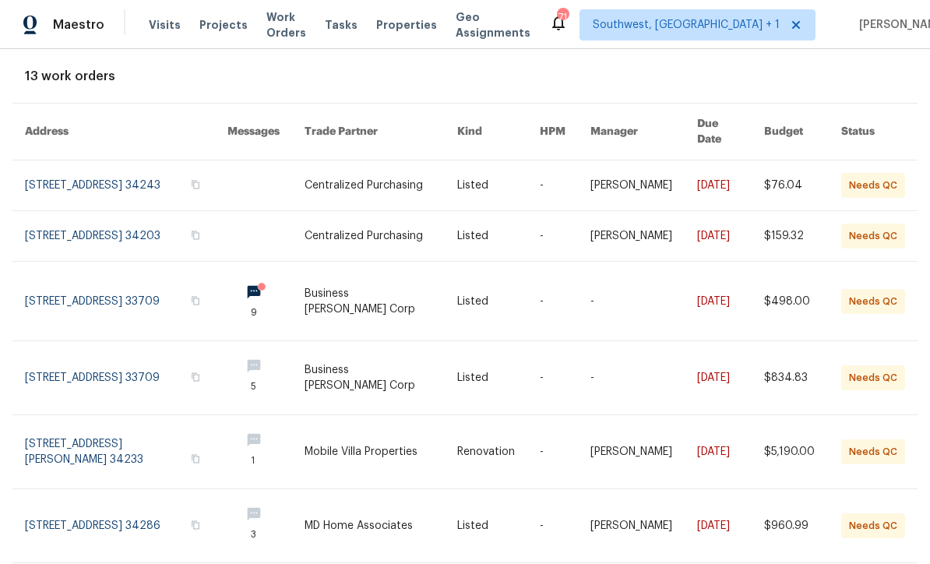
click at [385, 304] on link at bounding box center [380, 301] width 153 height 79
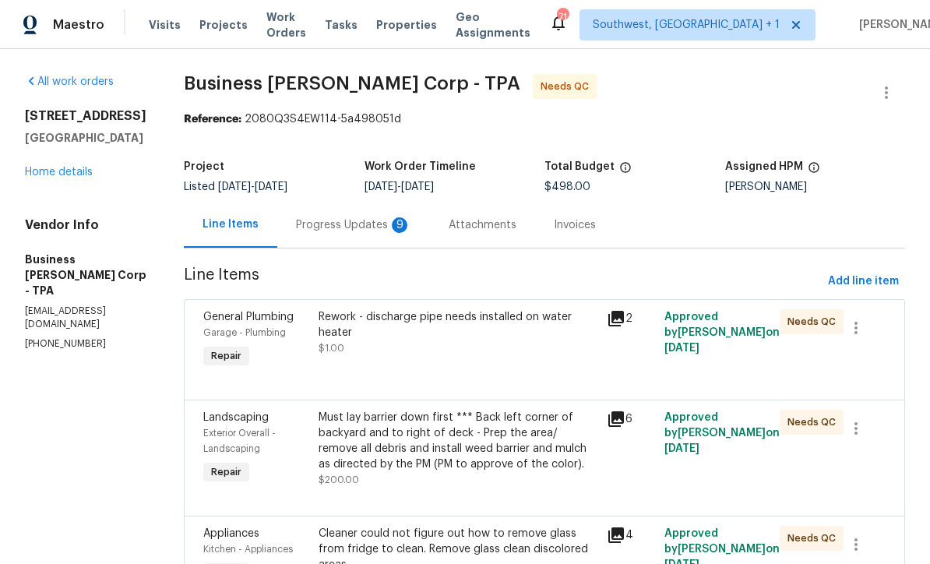
click at [378, 235] on div "Progress Updates 9" at bounding box center [353, 225] width 153 height 46
